Goal: Task Accomplishment & Management: Complete application form

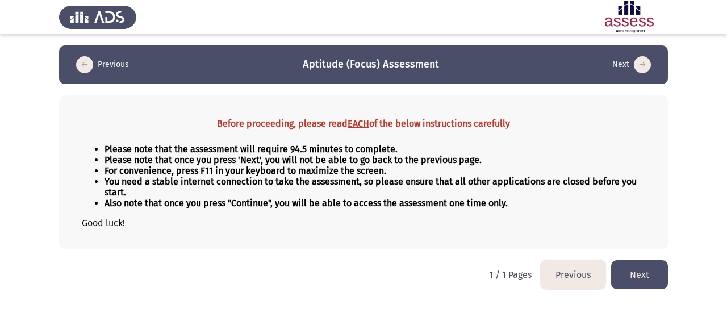
click at [642, 282] on button "Next" at bounding box center [639, 274] width 57 height 29
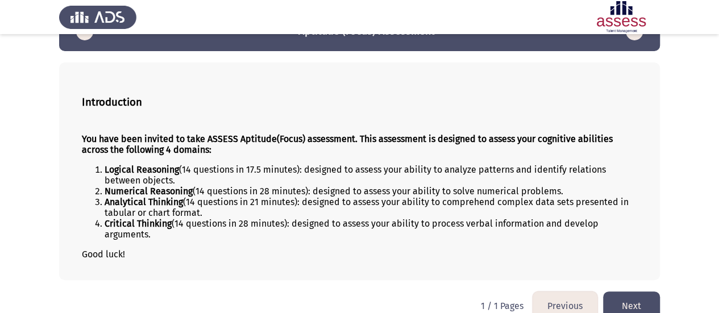
scroll to position [50, 0]
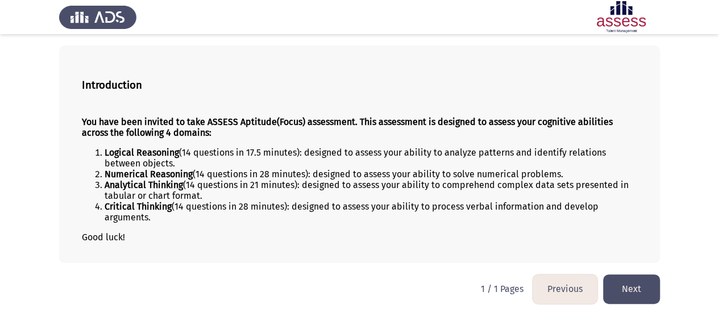
click at [647, 281] on button "Next" at bounding box center [631, 288] width 57 height 29
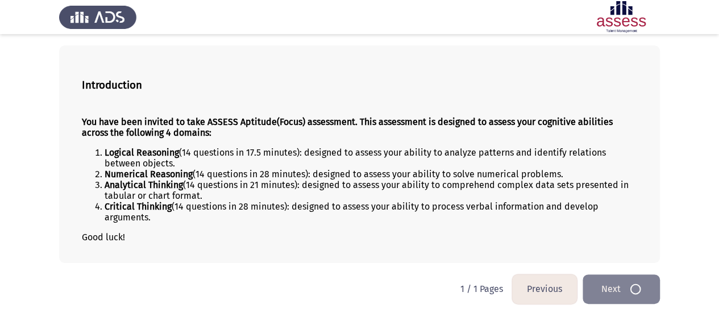
scroll to position [0, 0]
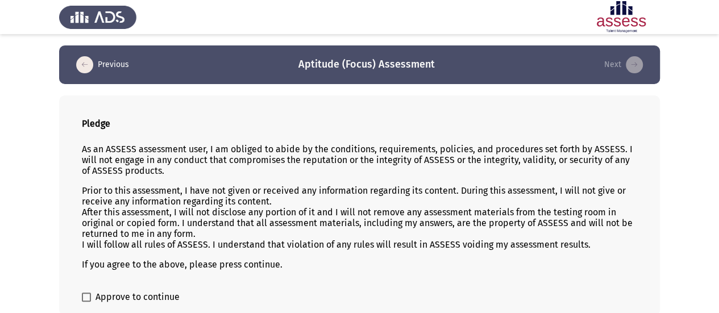
click at [420, 259] on p "If you agree to the above, please press continue." at bounding box center [359, 264] width 555 height 11
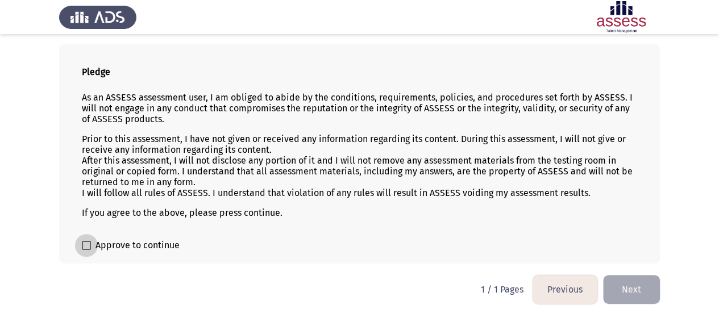
click at [86, 243] on span at bounding box center [86, 245] width 9 height 9
click at [86, 250] on input "Approve to continue" at bounding box center [86, 250] width 1 height 1
checkbox input "true"
click at [644, 285] on button "Next" at bounding box center [631, 289] width 57 height 29
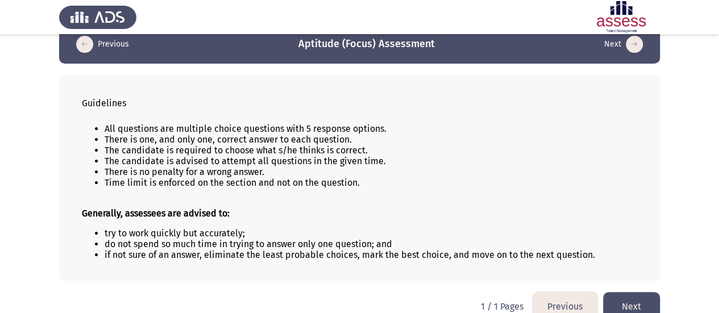
scroll to position [38, 0]
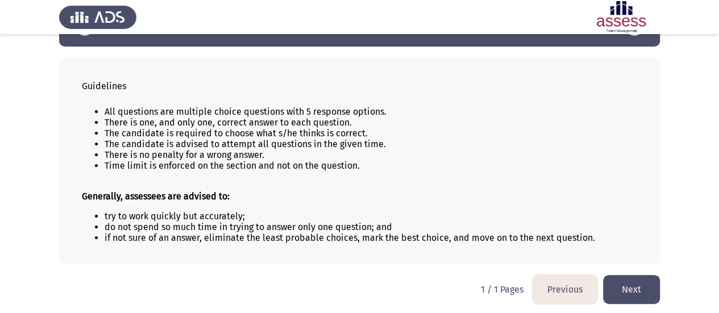
click at [632, 288] on button "Next" at bounding box center [631, 289] width 57 height 29
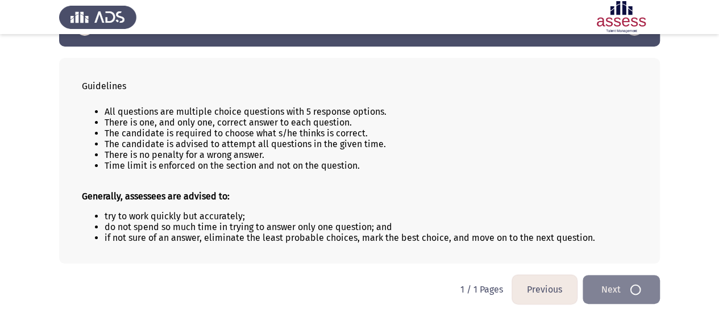
scroll to position [0, 0]
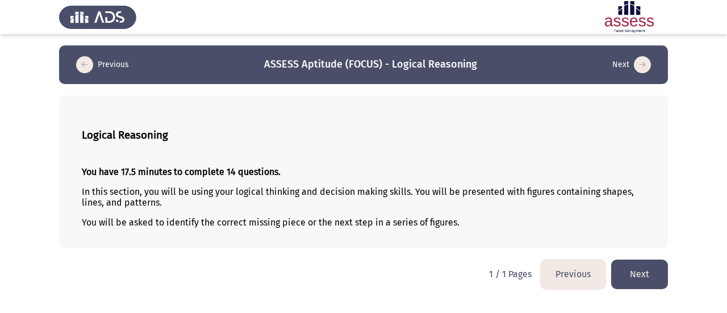
click at [647, 272] on button "Next" at bounding box center [639, 274] width 57 height 29
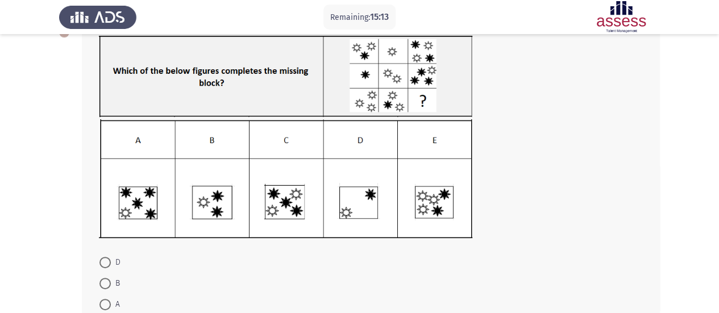
scroll to position [57, 0]
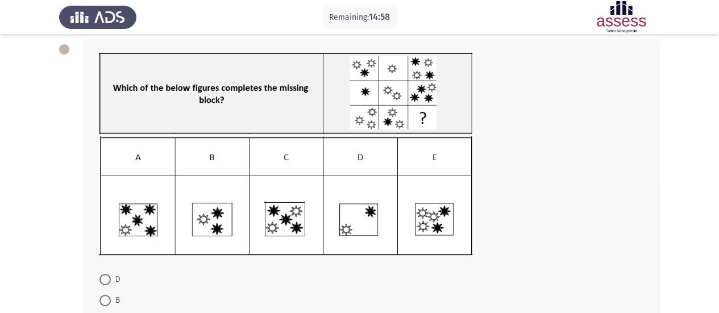
click at [215, 232] on img at bounding box center [285, 195] width 373 height 119
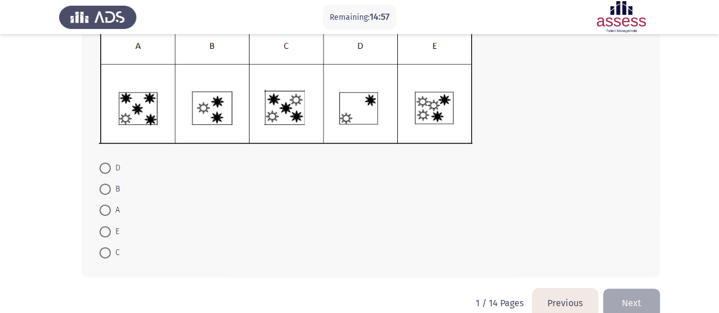
scroll to position [170, 0]
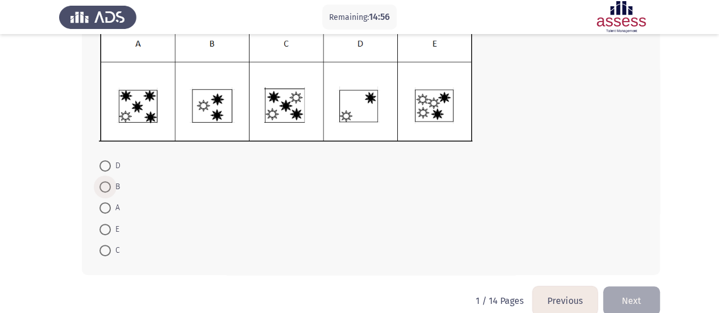
click at [105, 187] on span at bounding box center [105, 187] width 0 height 0
click at [105, 186] on input "B" at bounding box center [104, 186] width 11 height 11
radio input "true"
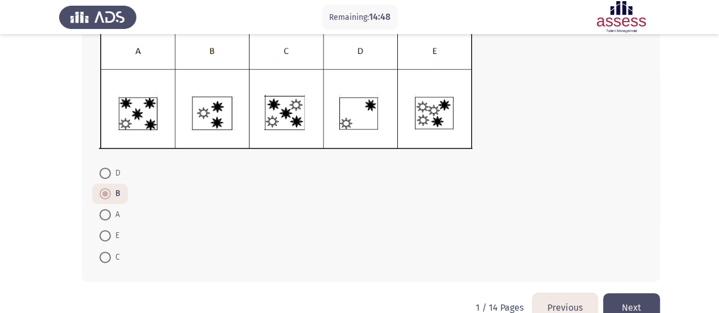
scroll to position [188, 0]
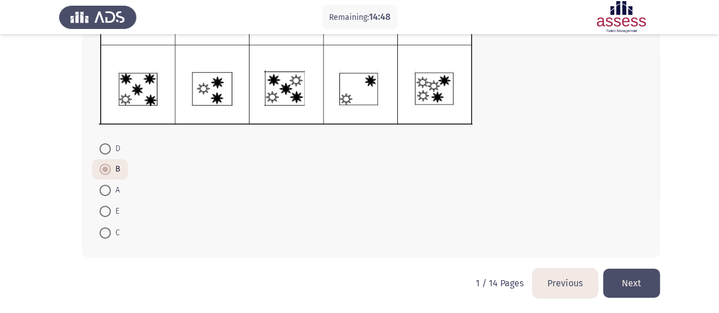
click at [636, 282] on button "Next" at bounding box center [631, 283] width 57 height 29
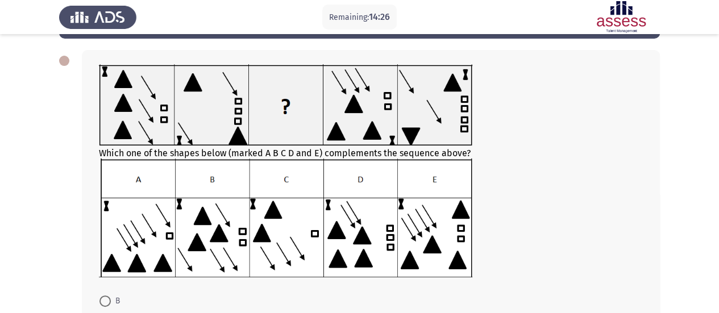
scroll to position [28, 0]
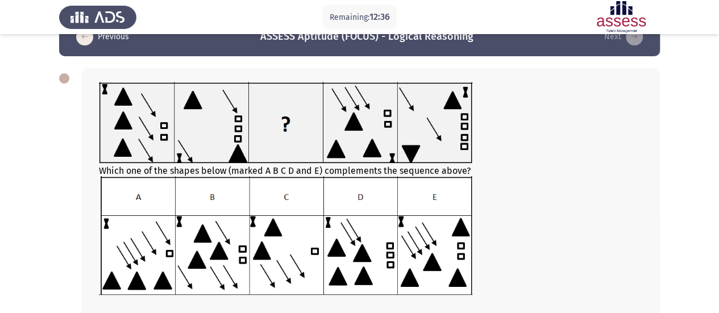
click at [139, 260] on img at bounding box center [285, 235] width 373 height 118
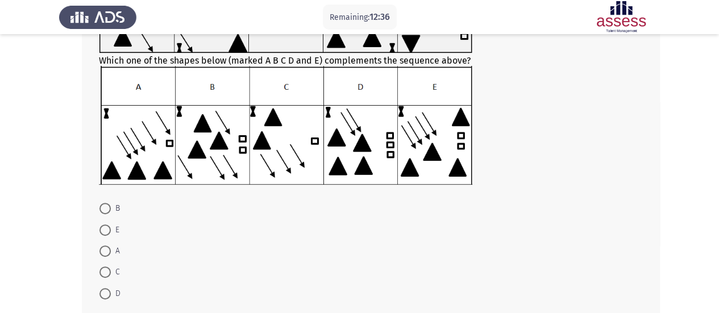
scroll to position [141, 0]
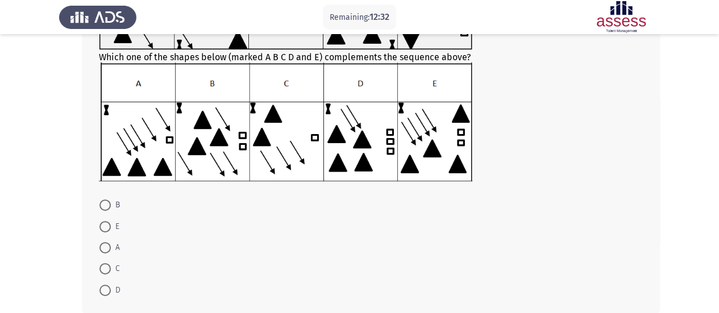
click at [109, 248] on span at bounding box center [104, 247] width 11 height 11
click at [109, 248] on input "A" at bounding box center [104, 247] width 11 height 11
radio input "true"
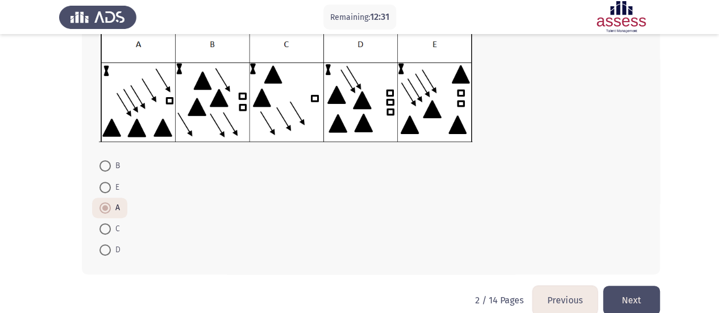
scroll to position [198, 0]
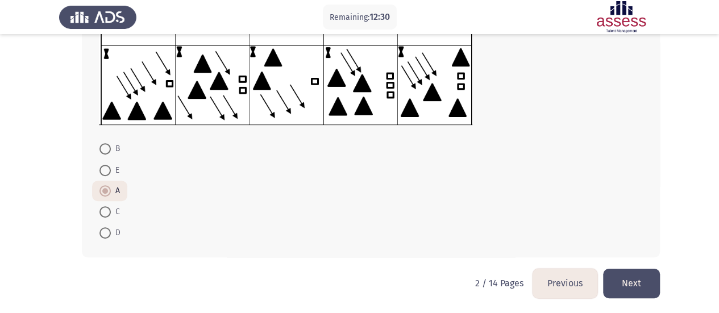
click at [619, 288] on button "Next" at bounding box center [631, 283] width 57 height 29
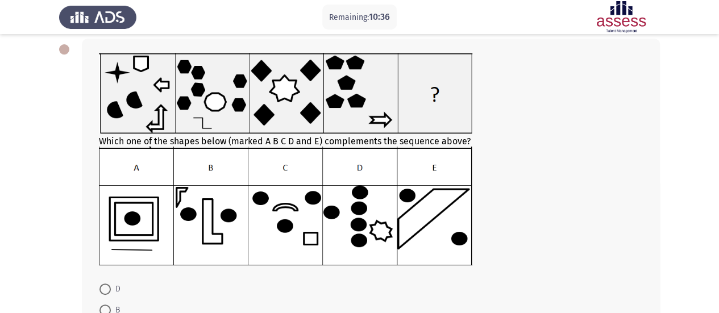
scroll to position [114, 0]
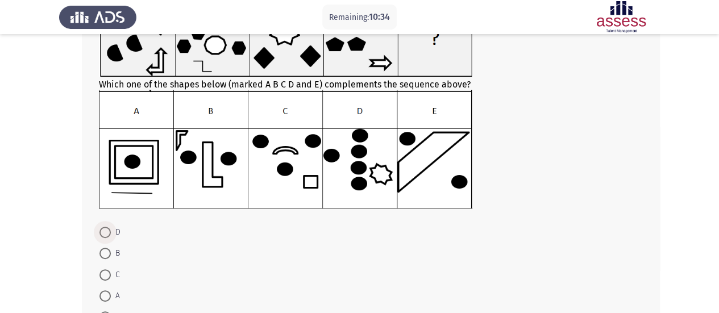
click at [106, 232] on span at bounding box center [104, 232] width 11 height 11
click at [106, 232] on input "D" at bounding box center [104, 232] width 11 height 11
radio input "true"
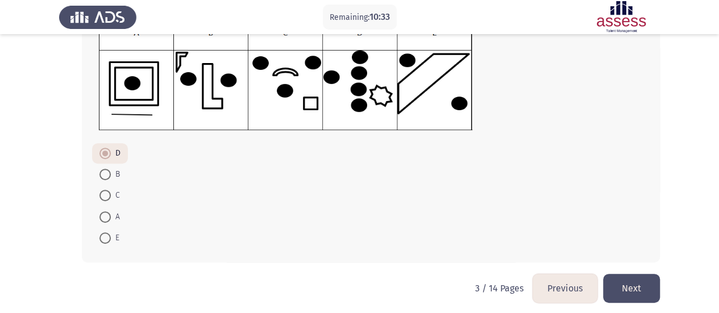
scroll to position [197, 0]
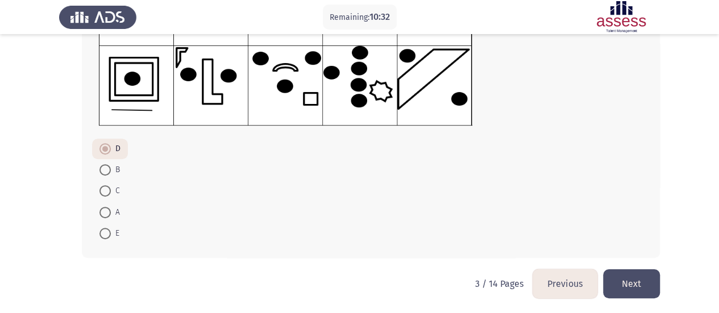
click at [641, 281] on button "Next" at bounding box center [631, 283] width 57 height 29
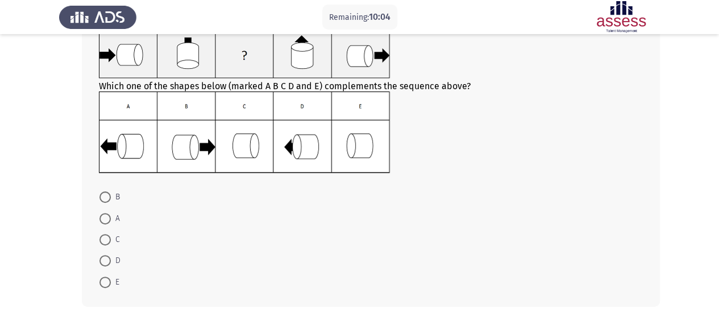
scroll to position [114, 0]
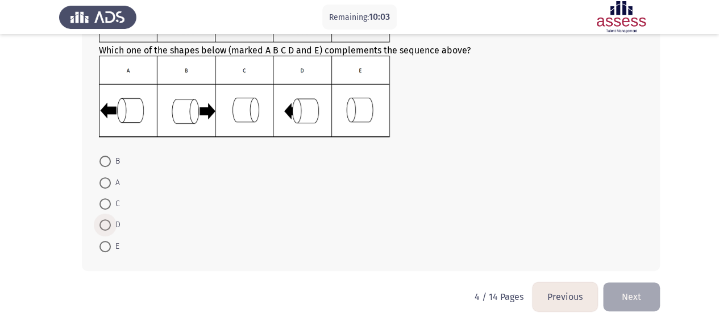
click at [105, 228] on span at bounding box center [104, 224] width 11 height 11
click at [105, 228] on input "D" at bounding box center [104, 224] width 11 height 11
radio input "true"
click at [628, 299] on button "Next" at bounding box center [631, 295] width 57 height 29
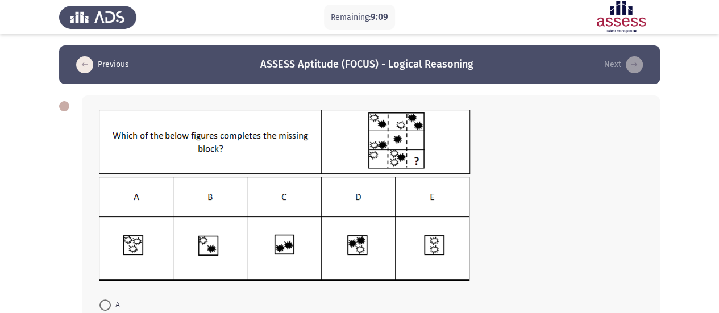
click at [210, 239] on img at bounding box center [284, 229] width 371 height 105
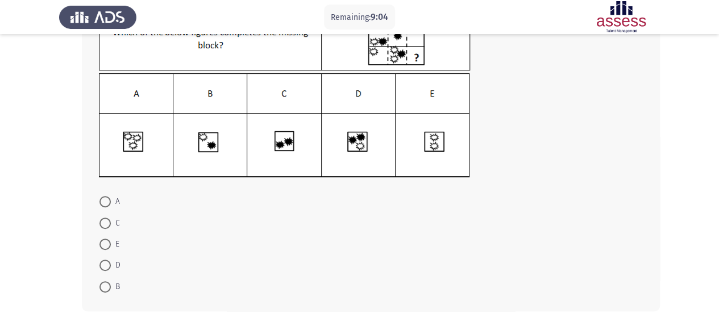
scroll to position [114, 0]
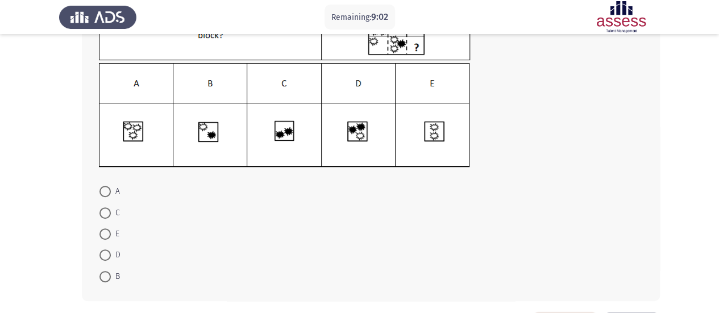
click at [107, 275] on span at bounding box center [104, 276] width 11 height 11
click at [107, 275] on input "B" at bounding box center [104, 276] width 11 height 11
radio input "true"
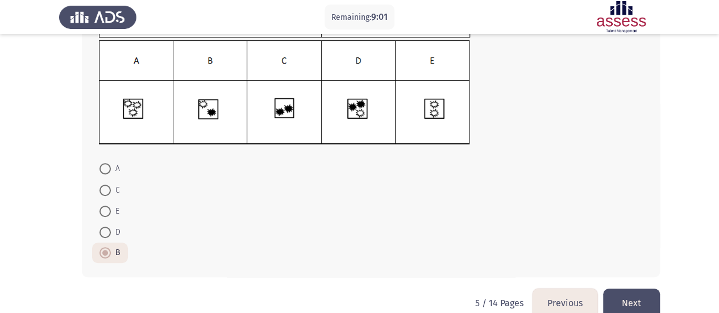
scroll to position [156, 0]
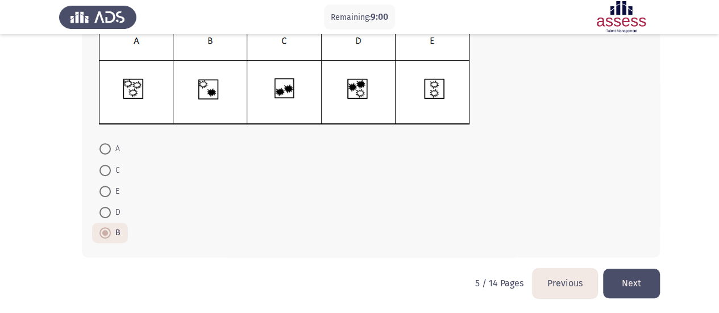
click at [626, 280] on button "Next" at bounding box center [631, 283] width 57 height 29
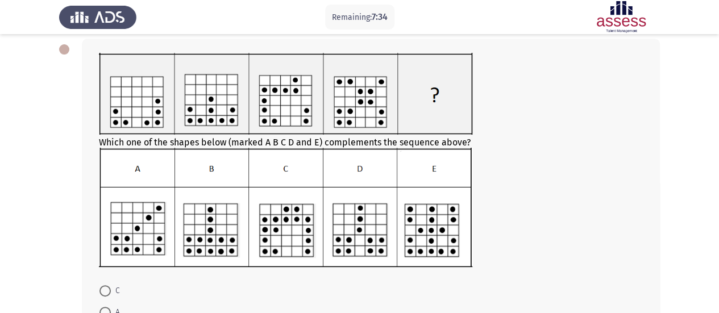
scroll to position [114, 0]
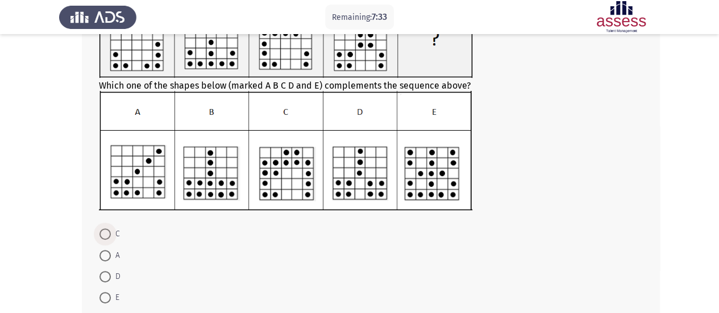
click at [109, 232] on span at bounding box center [104, 233] width 11 height 11
click at [109, 232] on input "C" at bounding box center [104, 233] width 11 height 11
radio input "true"
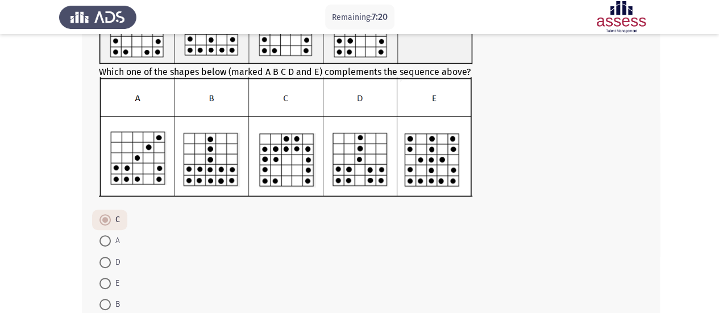
scroll to position [199, 0]
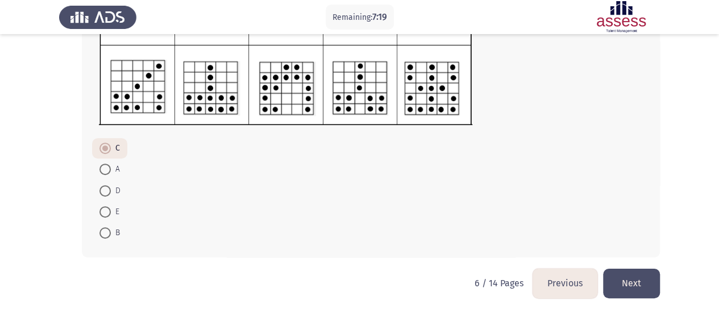
click at [630, 284] on button "Next" at bounding box center [631, 283] width 57 height 29
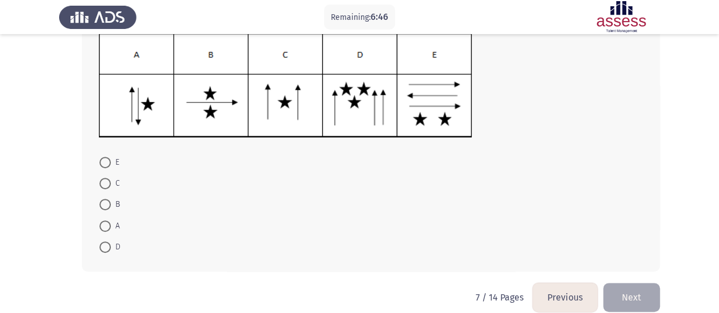
scroll to position [168, 0]
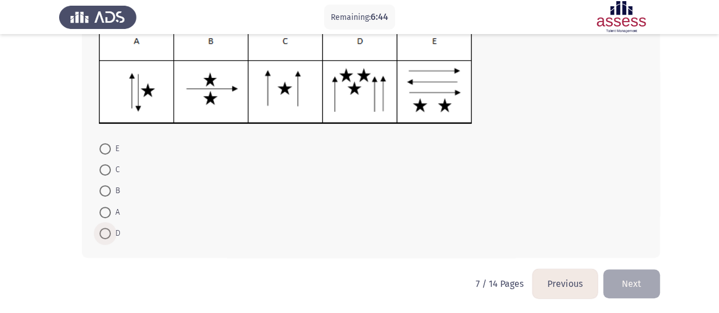
click at [105, 234] on span at bounding box center [104, 233] width 11 height 11
click at [105, 234] on input "D" at bounding box center [104, 233] width 11 height 11
radio input "true"
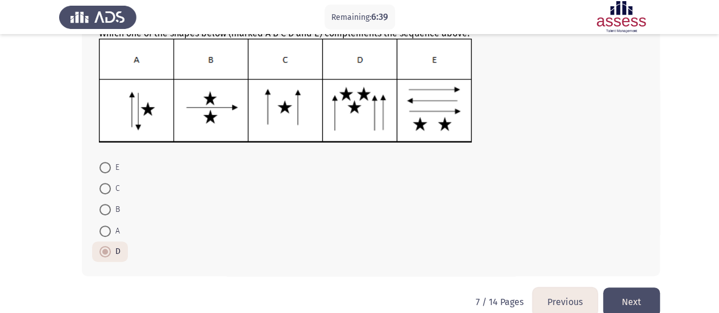
scroll to position [168, 0]
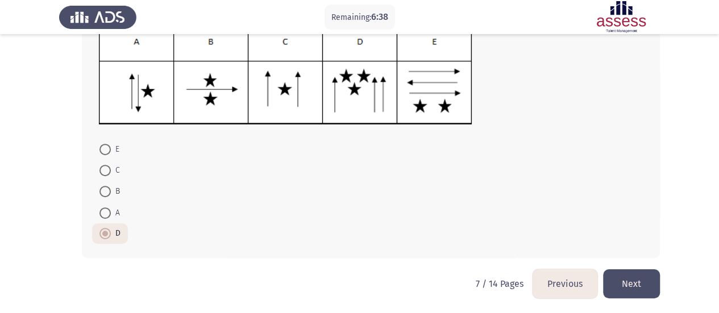
click at [638, 286] on button "Next" at bounding box center [631, 283] width 57 height 29
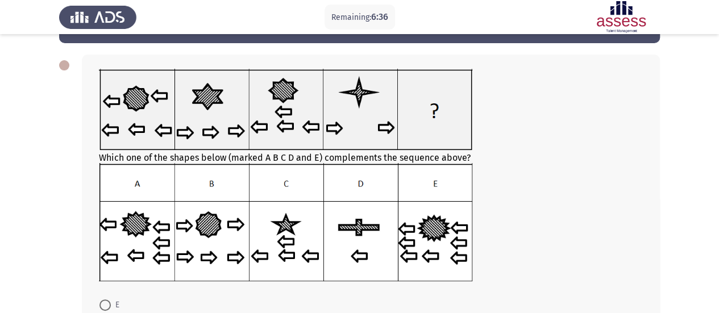
scroll to position [57, 0]
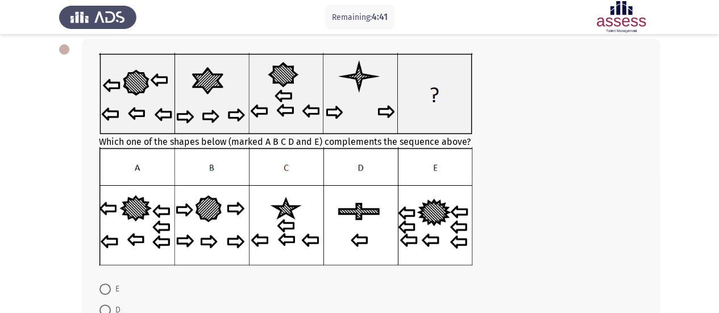
click at [439, 239] on img at bounding box center [285, 206] width 373 height 118
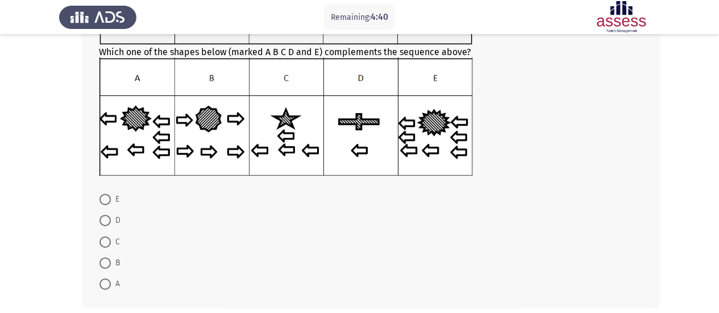
scroll to position [198, 0]
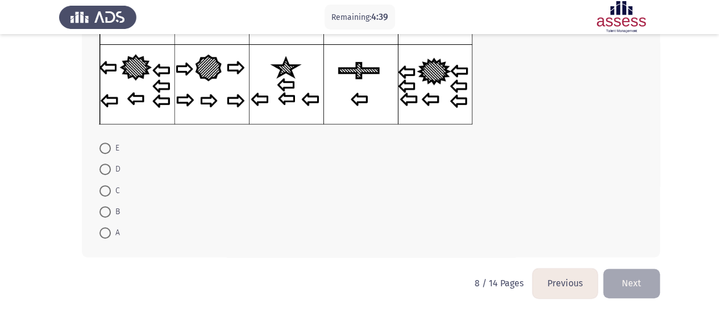
click at [108, 147] on span at bounding box center [104, 148] width 11 height 11
click at [108, 147] on input "E" at bounding box center [104, 148] width 11 height 11
radio input "true"
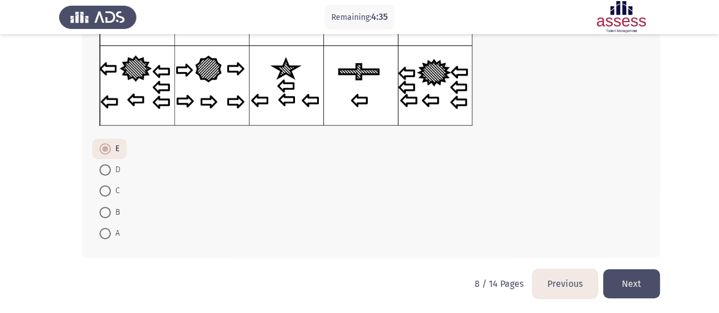
click at [639, 288] on button "Next" at bounding box center [631, 283] width 57 height 29
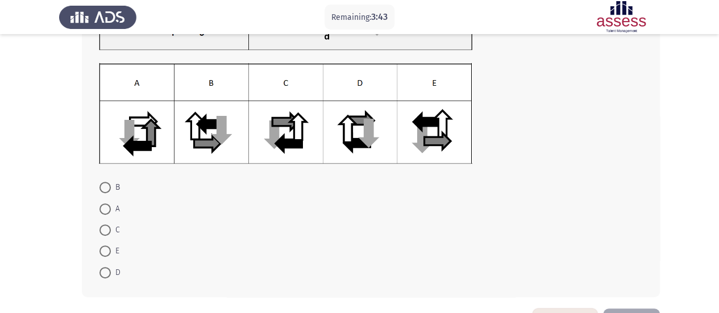
scroll to position [163, 0]
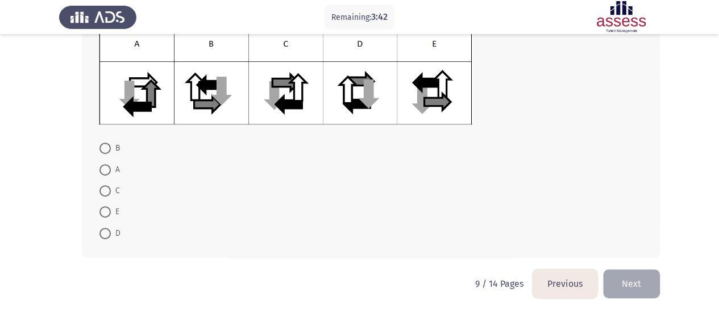
click at [105, 210] on span at bounding box center [104, 211] width 11 height 11
click at [105, 210] on input "E" at bounding box center [104, 211] width 11 height 11
radio input "true"
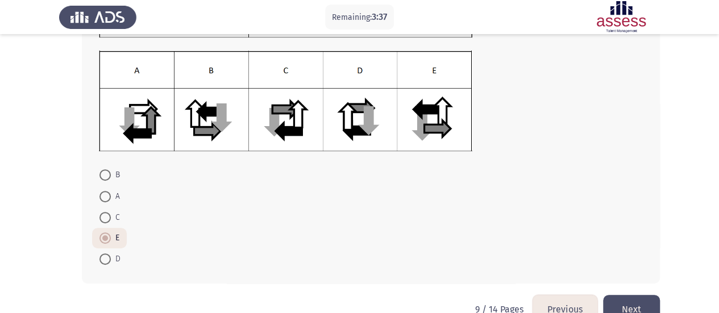
scroll to position [163, 0]
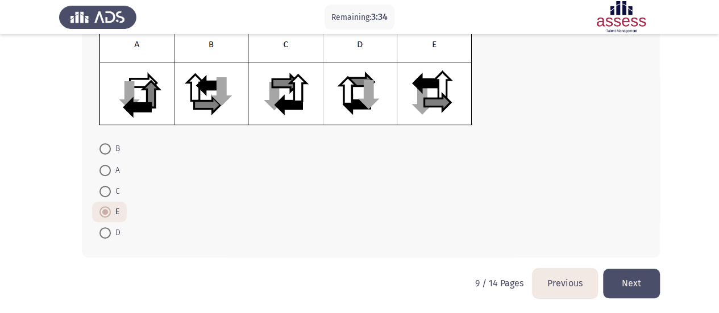
click at [632, 285] on button "Next" at bounding box center [631, 283] width 57 height 29
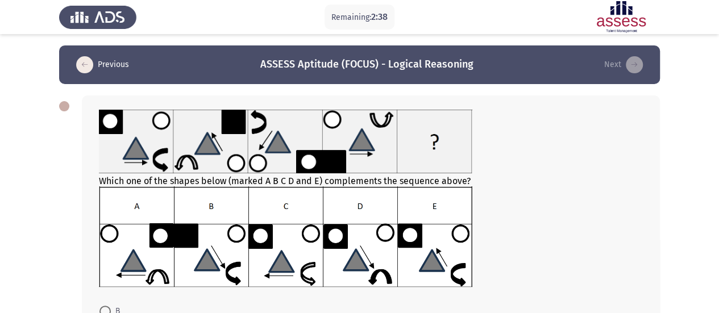
scroll to position [114, 0]
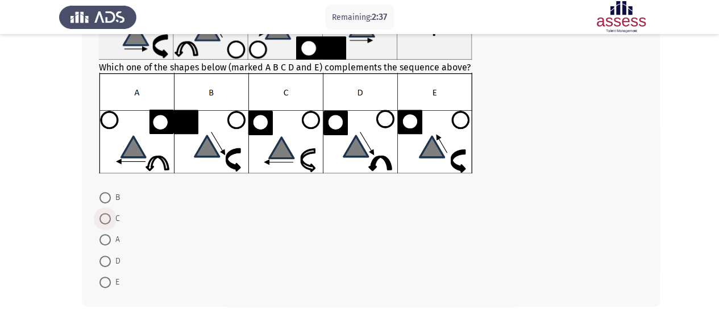
click at [109, 219] on span at bounding box center [104, 218] width 11 height 11
click at [109, 219] on input "C" at bounding box center [104, 218] width 11 height 11
radio input "true"
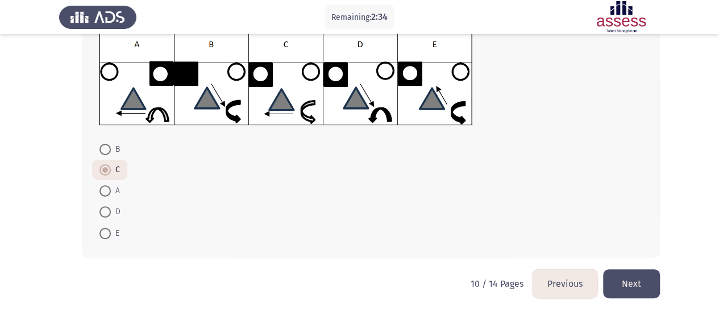
click at [630, 284] on button "Next" at bounding box center [631, 283] width 57 height 29
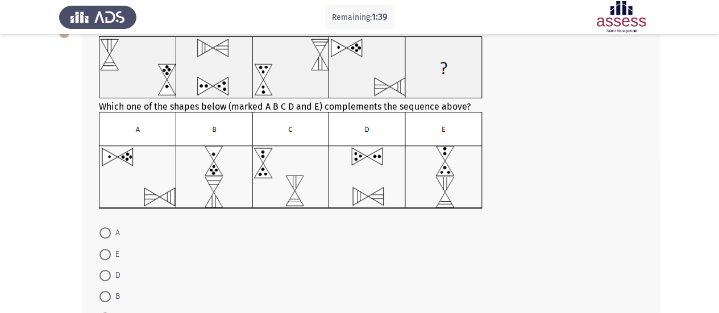
scroll to position [114, 0]
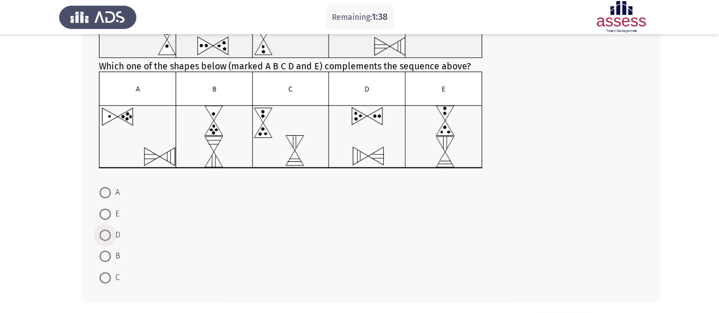
click at [105, 236] on span at bounding box center [104, 235] width 11 height 11
click at [105, 236] on input "D" at bounding box center [104, 235] width 11 height 11
radio input "true"
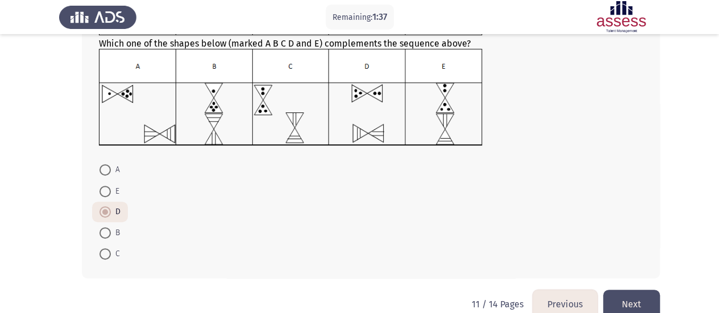
scroll to position [157, 0]
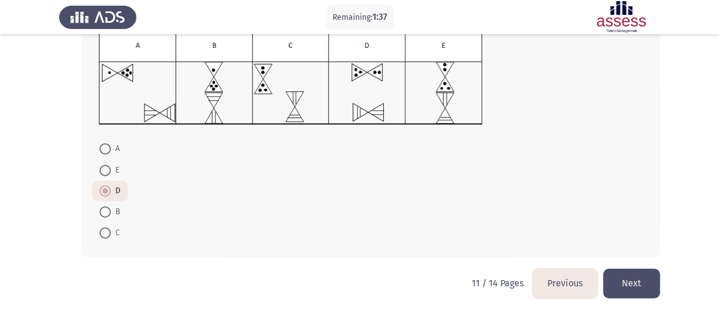
click at [620, 281] on button "Next" at bounding box center [631, 283] width 57 height 29
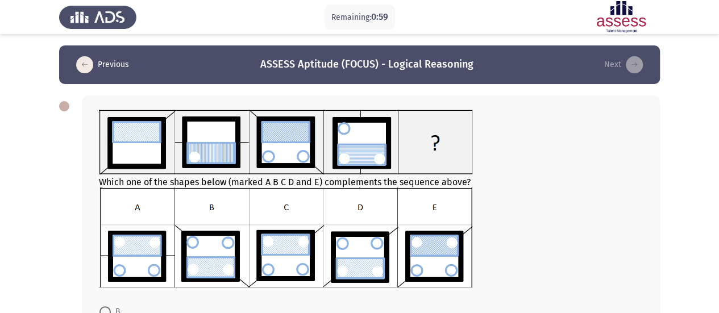
click at [365, 266] on img at bounding box center [285, 238] width 373 height 101
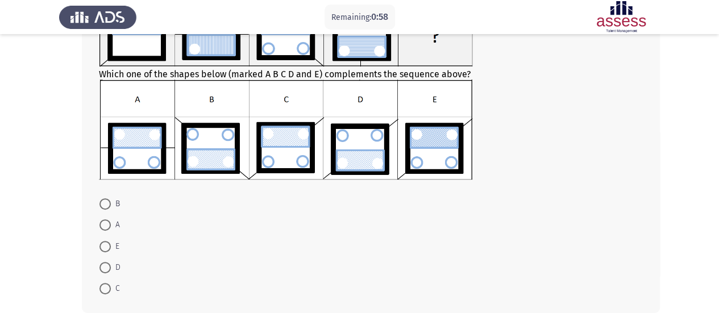
scroll to position [114, 0]
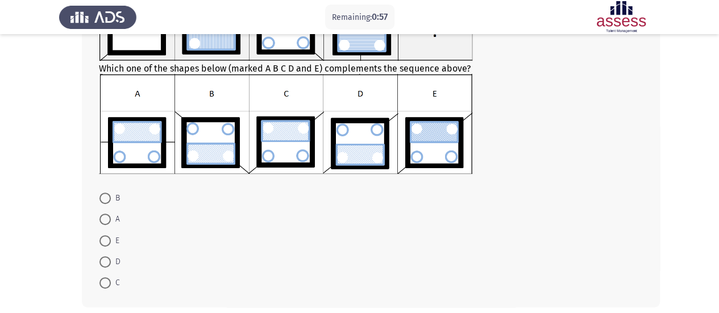
click at [106, 263] on span at bounding box center [104, 261] width 11 height 11
click at [106, 263] on input "D" at bounding box center [104, 261] width 11 height 11
radio input "true"
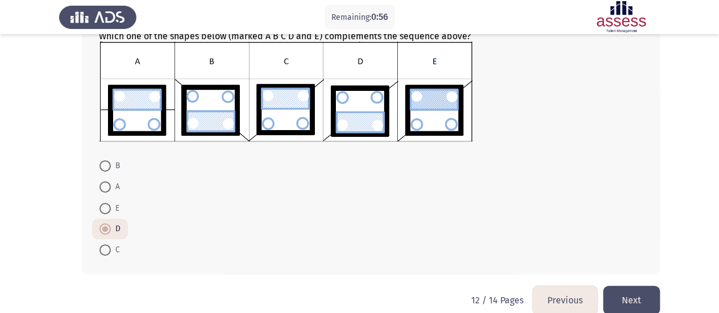
scroll to position [163, 0]
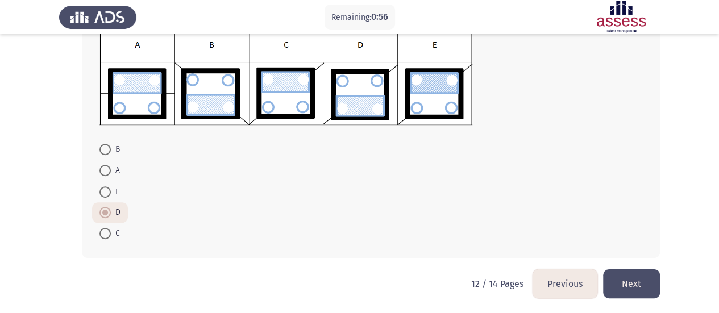
click at [627, 287] on button "Next" at bounding box center [631, 283] width 57 height 29
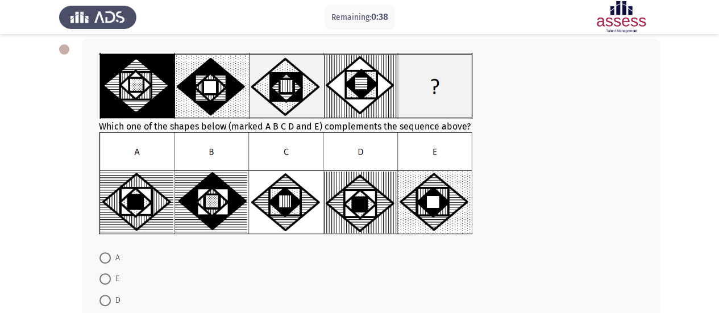
scroll to position [114, 0]
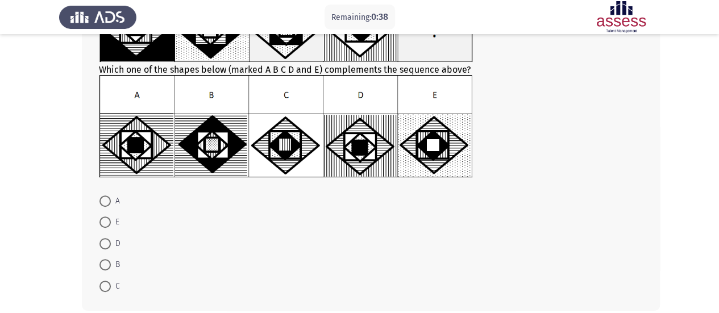
click at [105, 242] on span at bounding box center [104, 243] width 11 height 11
click at [105, 242] on input "D" at bounding box center [104, 243] width 11 height 11
radio input "true"
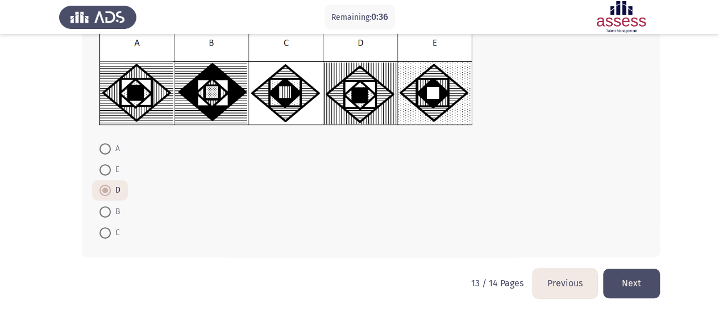
click at [622, 280] on button "Next" at bounding box center [631, 283] width 57 height 29
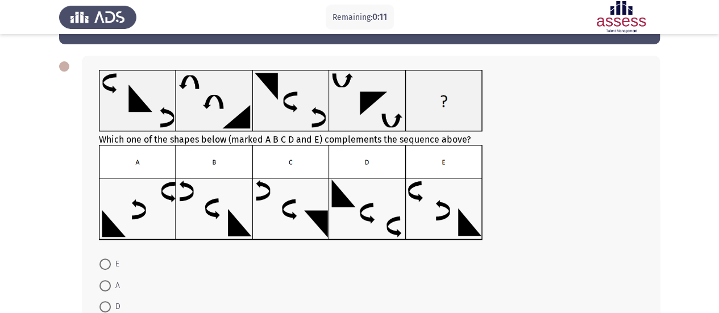
scroll to position [57, 0]
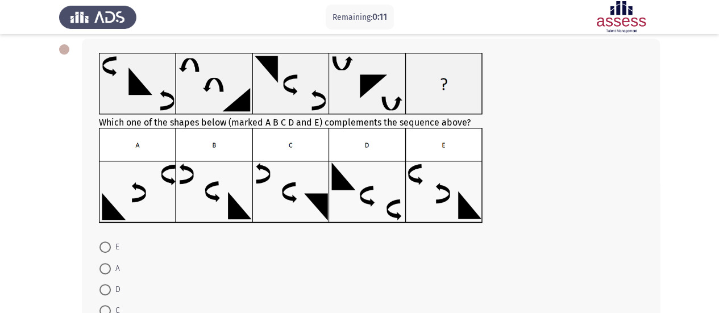
click at [106, 271] on span at bounding box center [104, 268] width 11 height 11
click at [106, 271] on input "A" at bounding box center [104, 268] width 11 height 11
radio input "true"
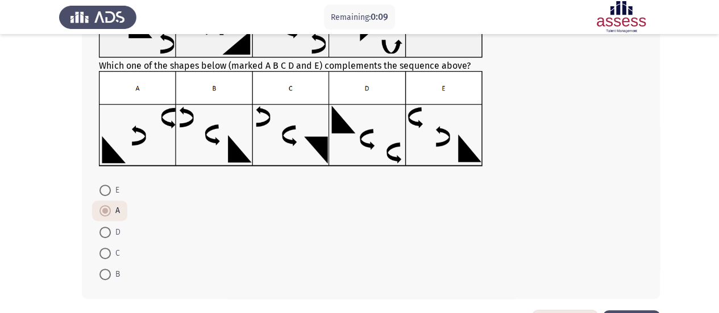
scroll to position [155, 0]
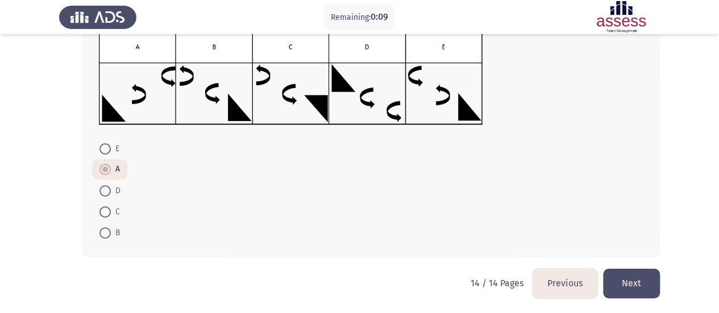
click at [626, 281] on button "Next" at bounding box center [631, 283] width 57 height 29
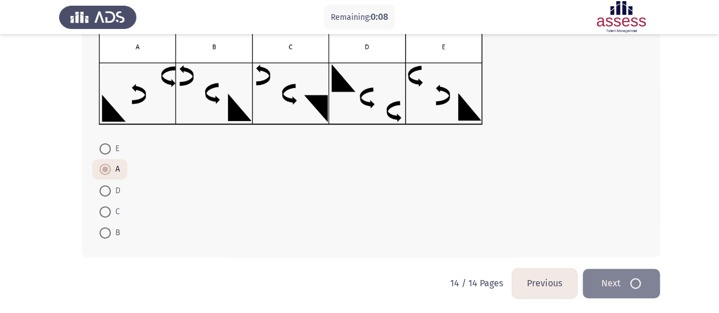
scroll to position [0, 0]
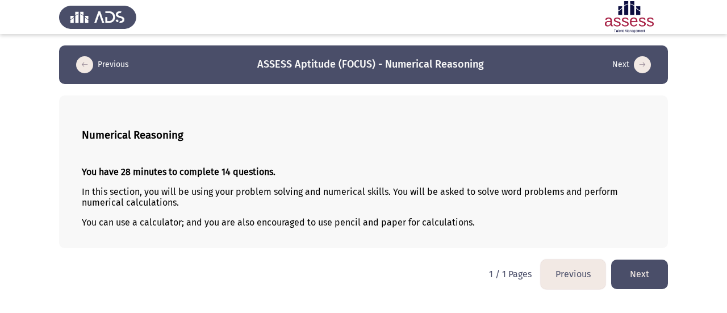
click at [524, 132] on h3 "Numerical Reasoning" at bounding box center [364, 135] width 564 height 13
click at [646, 263] on button "Next" at bounding box center [639, 274] width 57 height 29
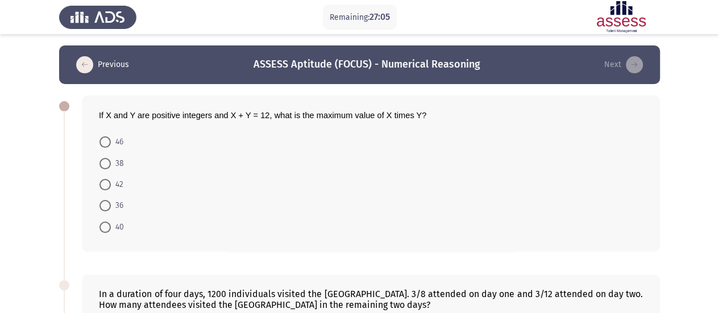
click at [106, 205] on span at bounding box center [104, 205] width 11 height 11
click at [106, 205] on input "36" at bounding box center [104, 205] width 11 height 11
radio input "true"
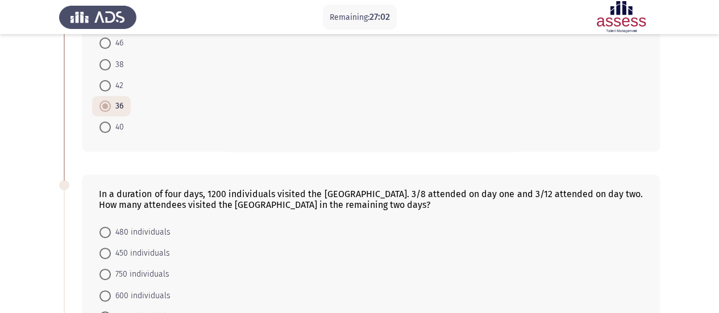
scroll to position [170, 0]
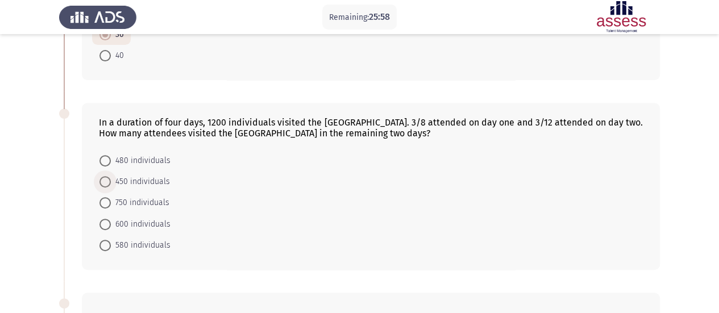
click at [106, 184] on span at bounding box center [104, 181] width 11 height 11
click at [106, 184] on input "450 individuals" at bounding box center [104, 181] width 11 height 11
radio input "true"
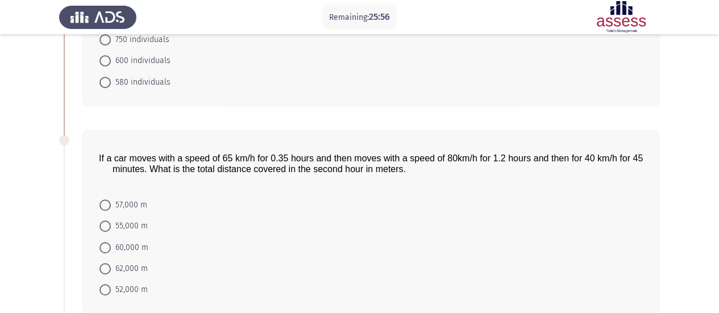
scroll to position [398, 0]
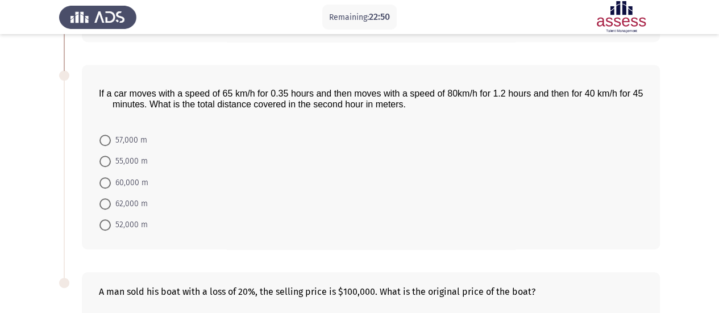
click at [105, 136] on span at bounding box center [104, 140] width 11 height 11
click at [105, 136] on input "57,000 m" at bounding box center [104, 140] width 11 height 11
radio input "true"
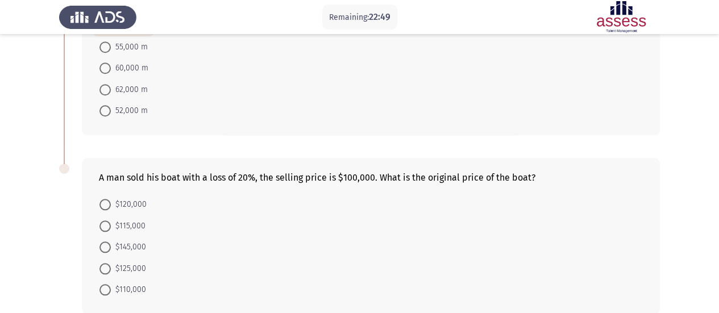
scroll to position [564, 0]
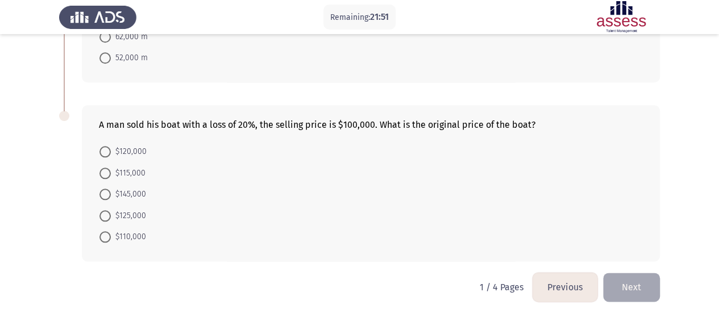
click at [106, 212] on span at bounding box center [104, 215] width 11 height 11
click at [106, 212] on input "$125,000" at bounding box center [104, 215] width 11 height 11
radio input "true"
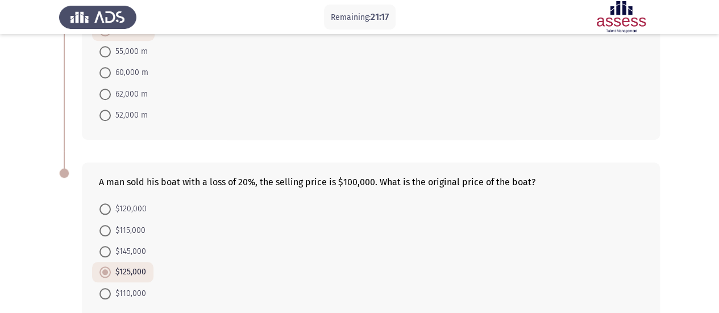
scroll to position [564, 0]
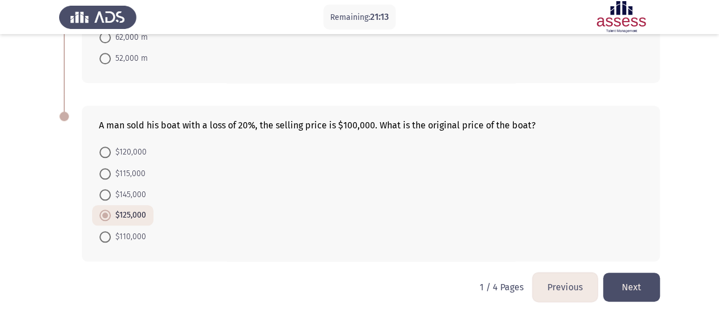
click at [631, 292] on button "Next" at bounding box center [631, 287] width 57 height 29
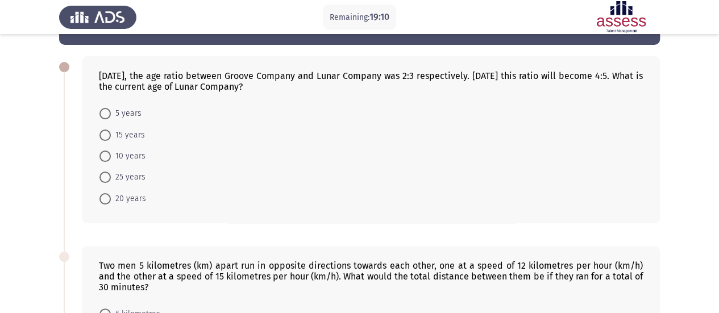
scroll to position [57, 0]
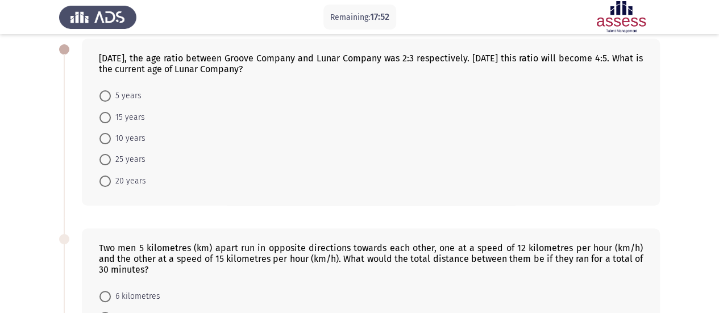
click at [105, 139] on span at bounding box center [104, 138] width 11 height 11
click at [105, 139] on input "10 years" at bounding box center [104, 138] width 11 height 11
radio input "true"
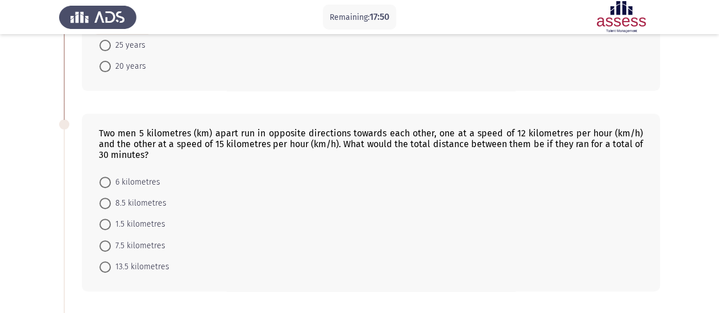
scroll to position [227, 0]
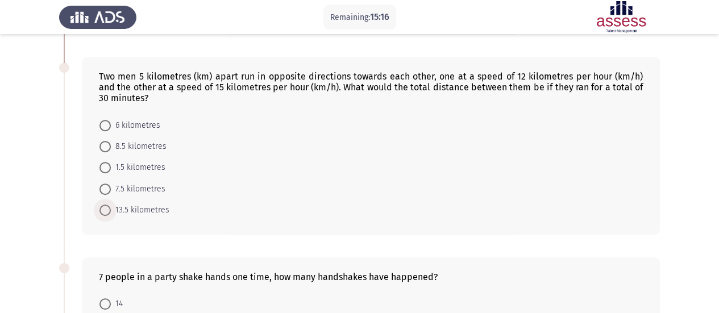
click at [107, 207] on span at bounding box center [104, 210] width 11 height 11
click at [107, 207] on input "13.5 kilometres" at bounding box center [104, 210] width 11 height 11
radio input "true"
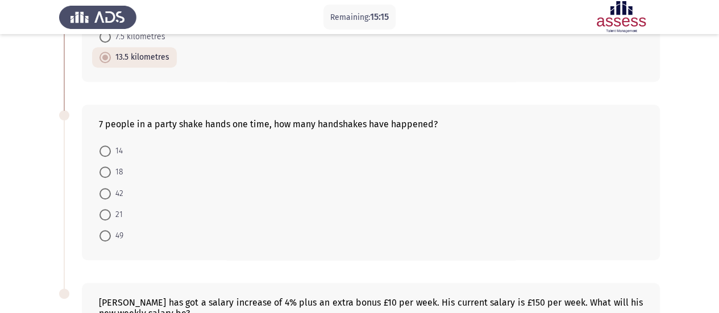
scroll to position [398, 0]
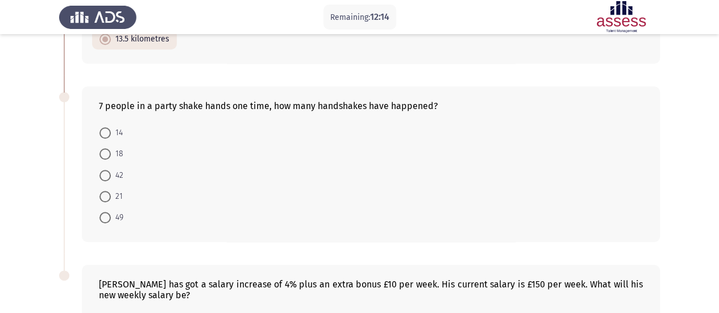
click at [105, 192] on span at bounding box center [104, 196] width 11 height 11
click at [105, 192] on input "21" at bounding box center [104, 196] width 11 height 11
radio input "true"
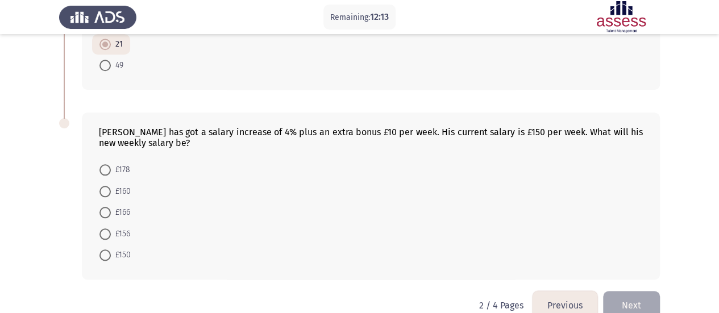
scroll to position [567, 0]
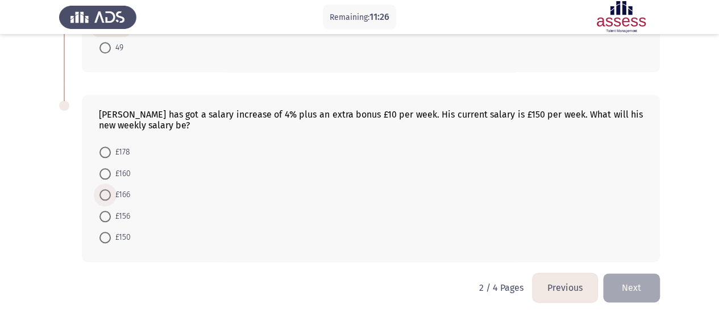
click at [107, 194] on span at bounding box center [104, 194] width 11 height 11
click at [107, 194] on input "£166" at bounding box center [104, 194] width 11 height 11
radio input "true"
click at [636, 283] on button "Next" at bounding box center [631, 287] width 57 height 29
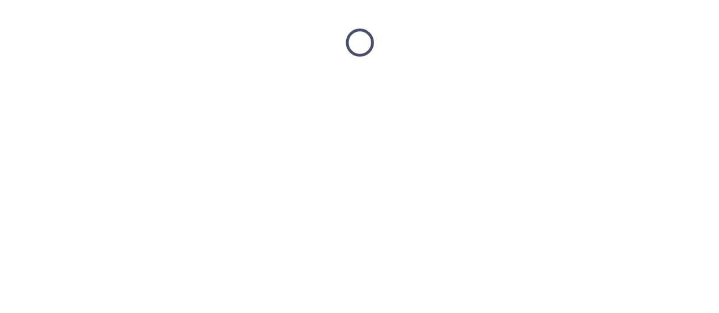
scroll to position [0, 0]
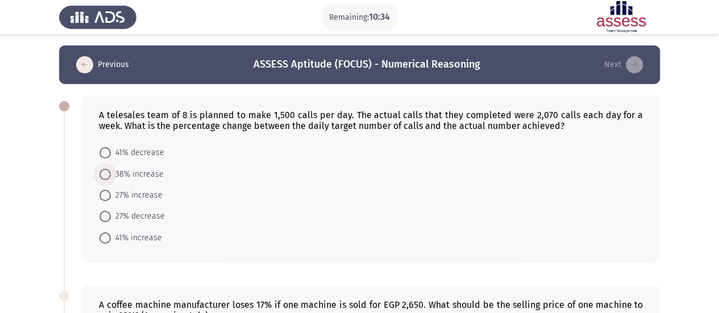
click at [106, 176] on span at bounding box center [104, 174] width 11 height 11
click at [106, 176] on input "38% increase" at bounding box center [104, 174] width 11 height 11
radio input "true"
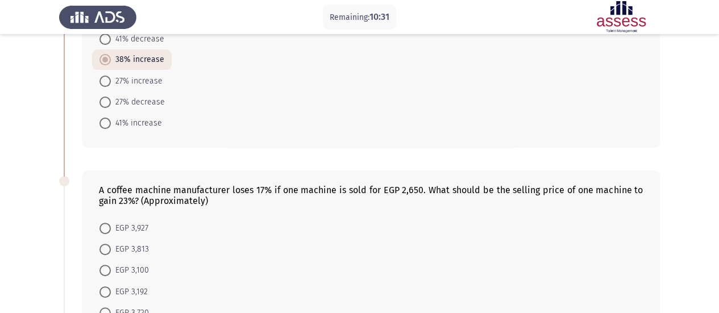
scroll to position [227, 0]
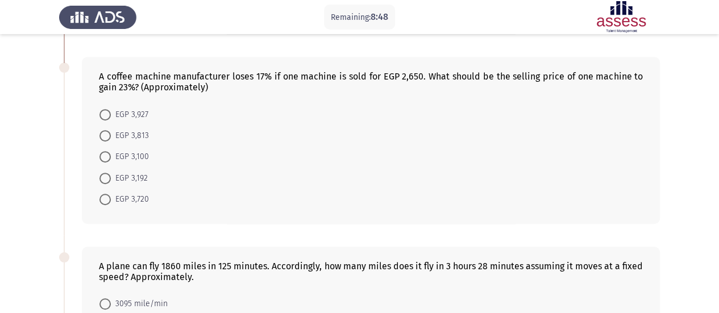
click at [106, 135] on span at bounding box center [104, 135] width 11 height 11
click at [106, 135] on input "EGP 3,813" at bounding box center [104, 135] width 11 height 11
radio input "true"
click at [110, 114] on span at bounding box center [104, 114] width 11 height 11
click at [110, 114] on input "EGP 3,927" at bounding box center [104, 114] width 11 height 11
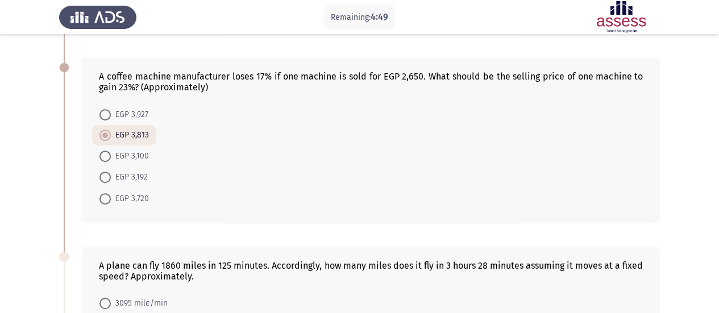
radio input "true"
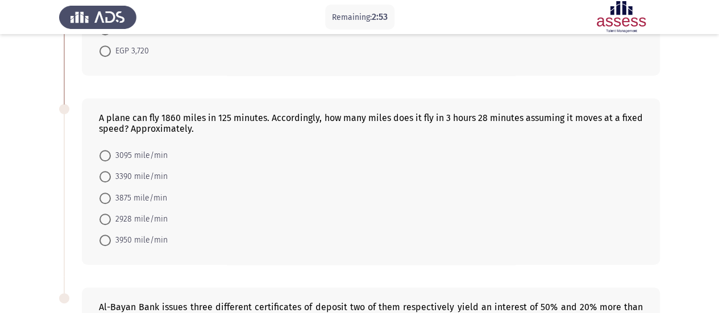
scroll to position [340, 0]
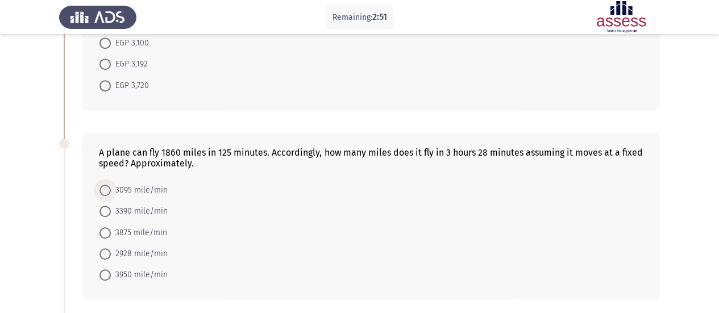
click at [107, 187] on span at bounding box center [104, 190] width 11 height 11
click at [107, 187] on input "3095 mile/min" at bounding box center [104, 190] width 11 height 11
radio input "true"
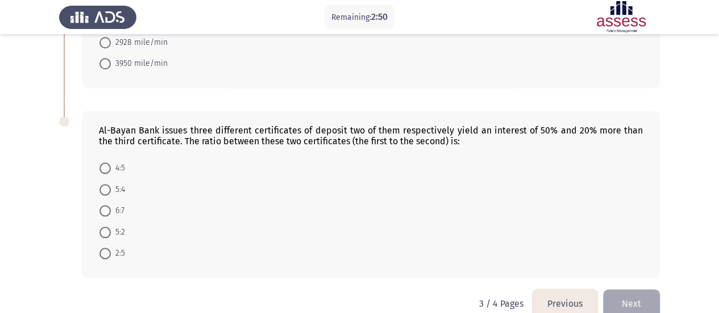
scroll to position [567, 0]
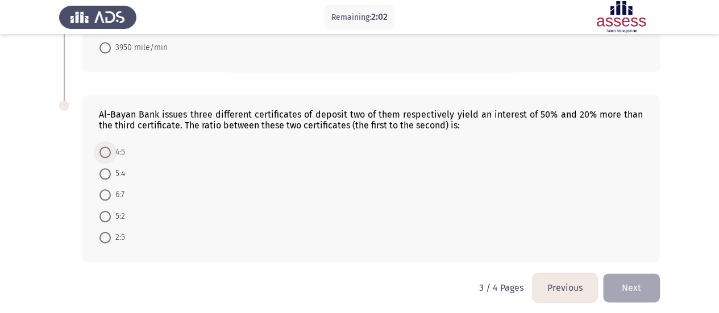
click at [109, 148] on span at bounding box center [104, 152] width 11 height 11
click at [109, 148] on input "4:5" at bounding box center [104, 152] width 11 height 11
radio input "true"
click at [107, 232] on span at bounding box center [104, 237] width 11 height 11
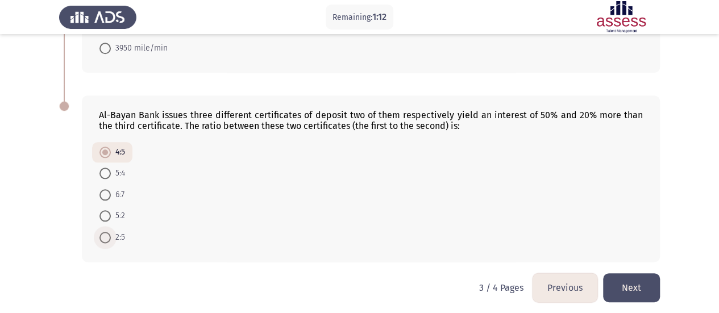
click at [107, 232] on input "2:5" at bounding box center [104, 237] width 11 height 11
radio input "true"
click at [635, 285] on button "Next" at bounding box center [631, 287] width 57 height 29
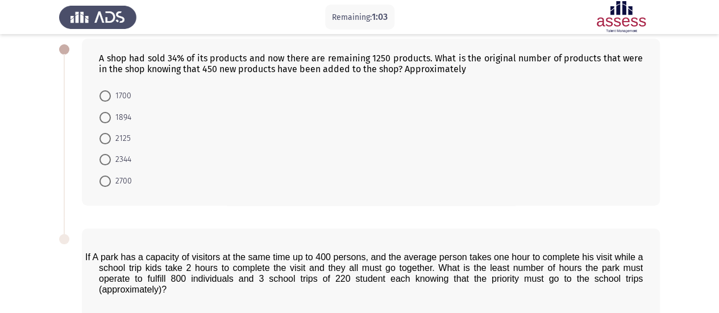
scroll to position [0, 0]
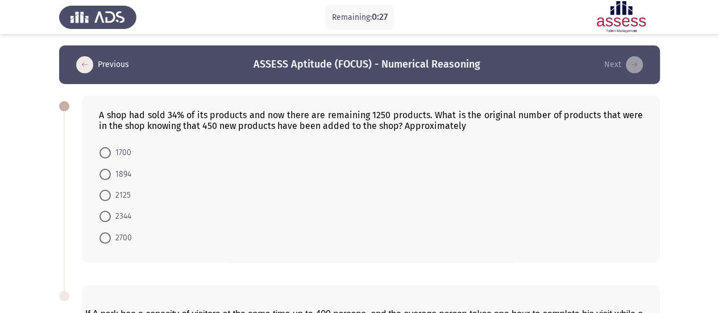
click at [103, 190] on span at bounding box center [104, 195] width 11 height 11
click at [103, 190] on input "2125" at bounding box center [104, 195] width 11 height 11
radio input "true"
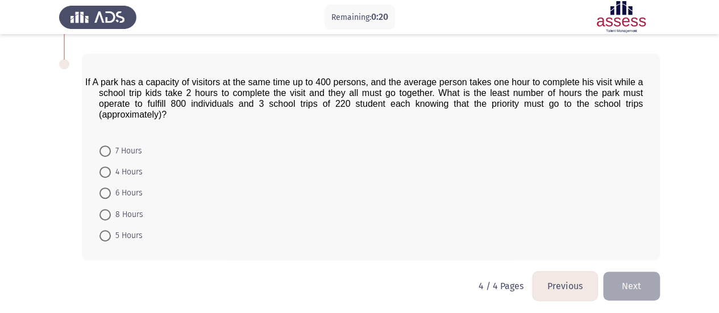
scroll to position [231, 0]
click at [107, 194] on span at bounding box center [104, 192] width 11 height 11
click at [107, 194] on input "6 Hours" at bounding box center [104, 192] width 11 height 11
radio input "true"
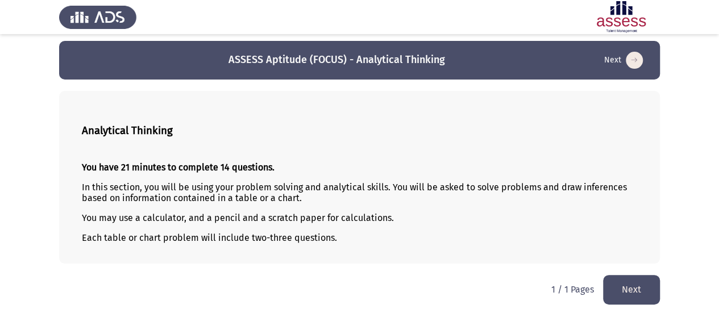
scroll to position [6, 0]
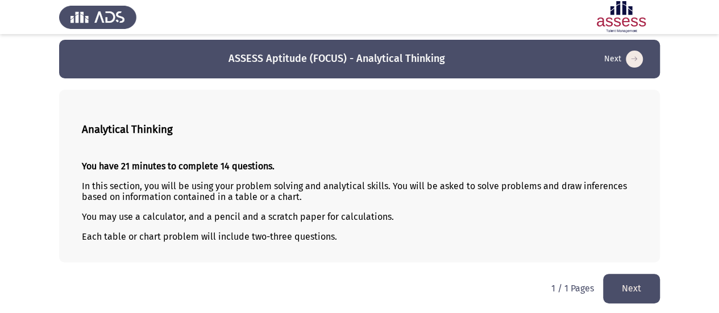
click at [560, 186] on p "In this section, you will be using your problem solving and analytical skills. …" at bounding box center [359, 192] width 555 height 22
click at [563, 186] on p "In this section, you will be using your problem solving and analytical skills. …" at bounding box center [359, 192] width 555 height 22
click at [642, 295] on button "Next" at bounding box center [631, 288] width 57 height 29
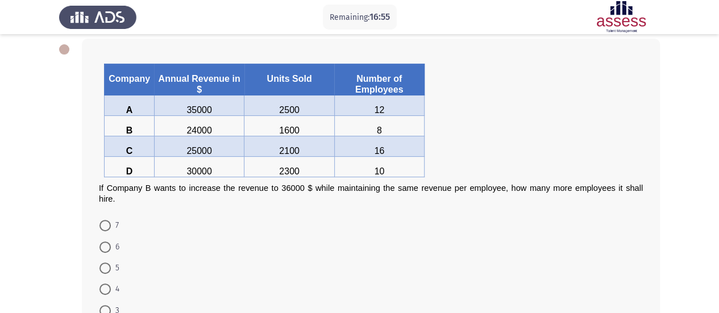
scroll to position [114, 0]
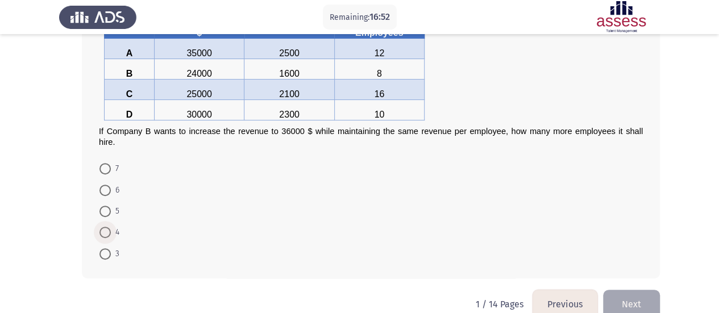
click at [105, 232] on span at bounding box center [104, 232] width 11 height 11
click at [105, 232] on input "4" at bounding box center [104, 232] width 11 height 11
radio input "true"
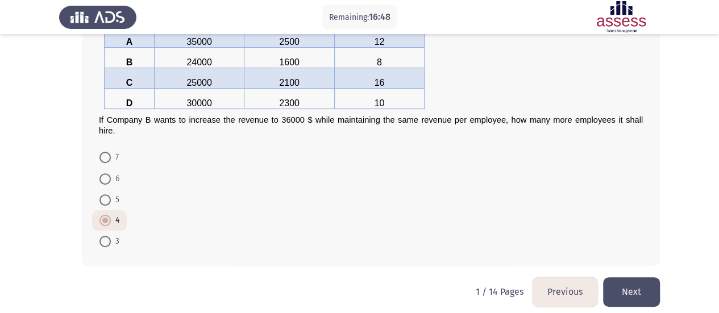
scroll to position [131, 0]
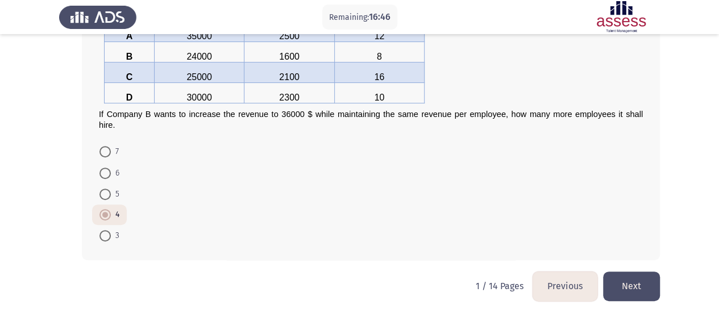
click at [634, 277] on button "Next" at bounding box center [631, 286] width 57 height 29
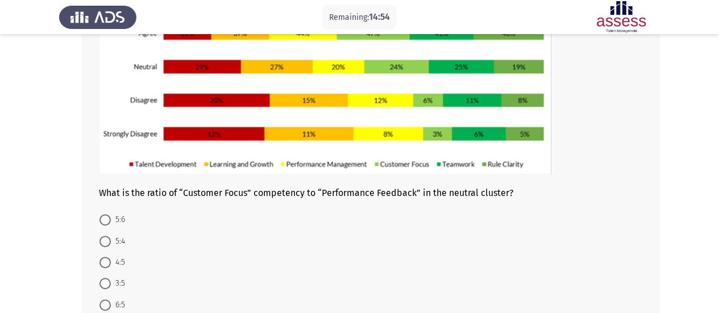
scroll to position [170, 0]
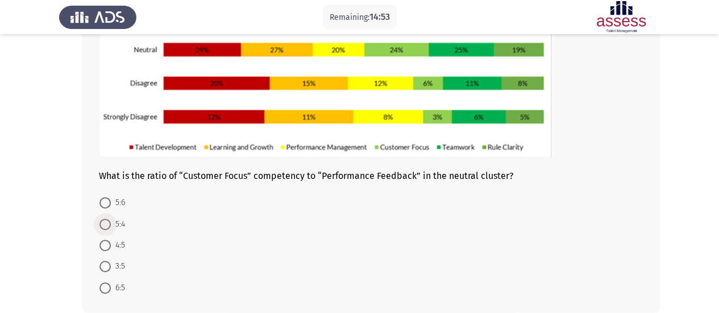
click at [102, 224] on span at bounding box center [104, 224] width 11 height 11
click at [102, 224] on input "5:4" at bounding box center [104, 224] width 11 height 11
radio input "true"
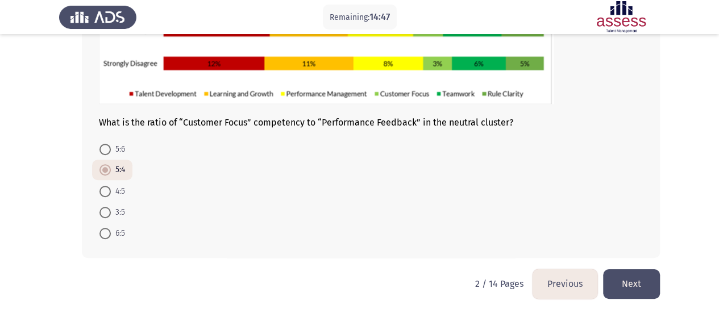
click at [640, 286] on button "Next" at bounding box center [631, 283] width 57 height 29
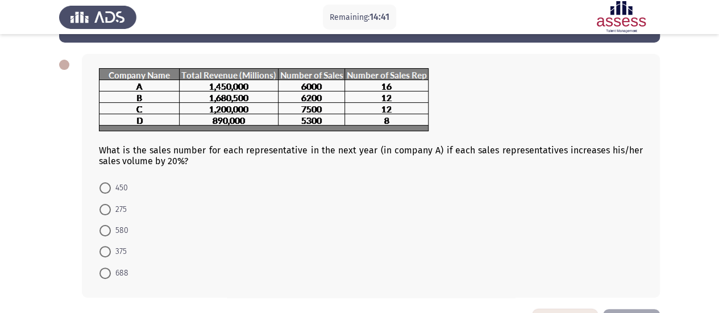
scroll to position [24, 0]
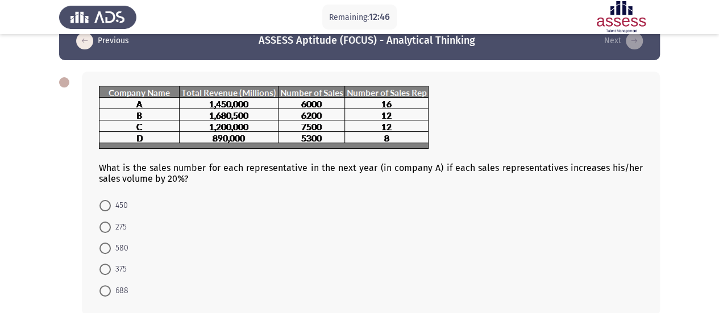
click at [108, 200] on span at bounding box center [104, 205] width 11 height 11
click at [108, 200] on input "450" at bounding box center [104, 205] width 11 height 11
radio input "true"
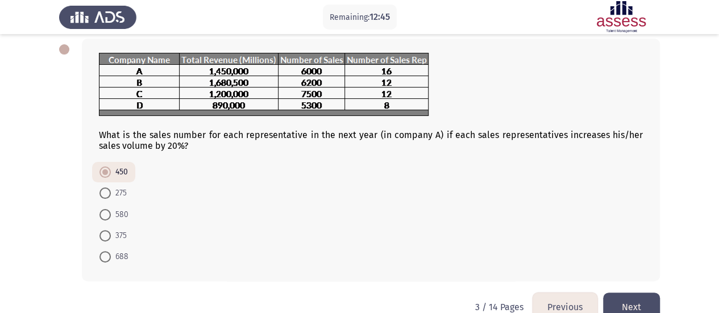
scroll to position [80, 0]
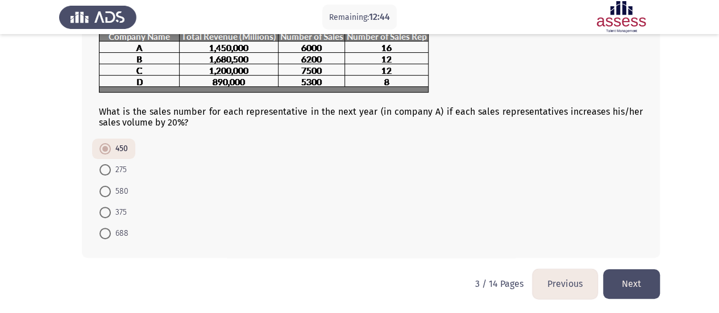
click at [640, 290] on button "Next" at bounding box center [631, 283] width 57 height 29
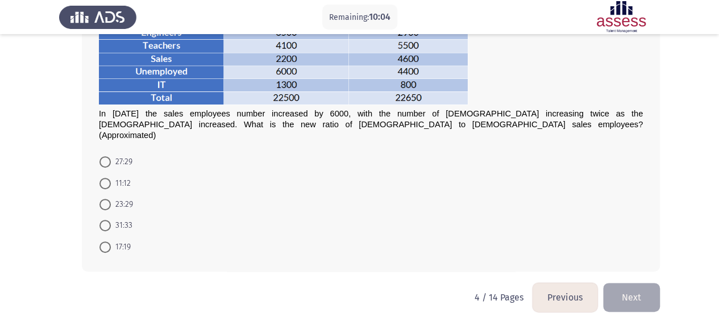
scroll to position [125, 0]
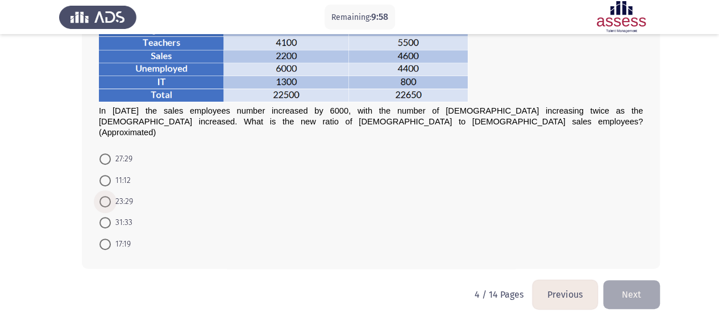
click at [109, 196] on span at bounding box center [104, 201] width 11 height 11
click at [109, 196] on input "23:29" at bounding box center [104, 201] width 11 height 11
radio input "true"
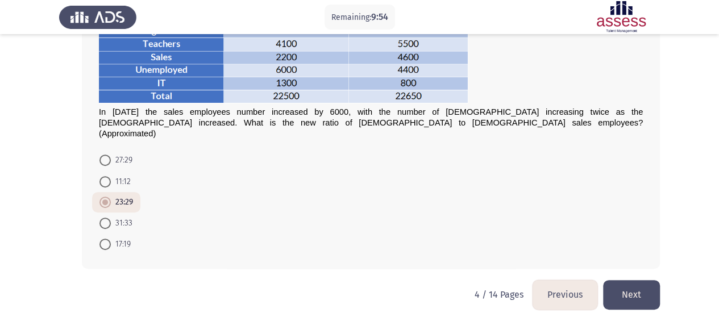
click at [645, 281] on button "Next" at bounding box center [631, 294] width 57 height 29
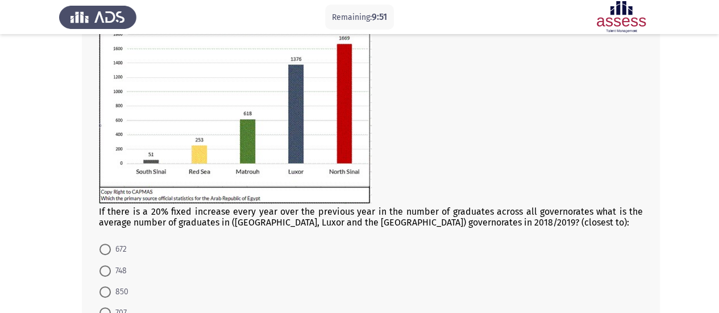
scroll to position [201, 0]
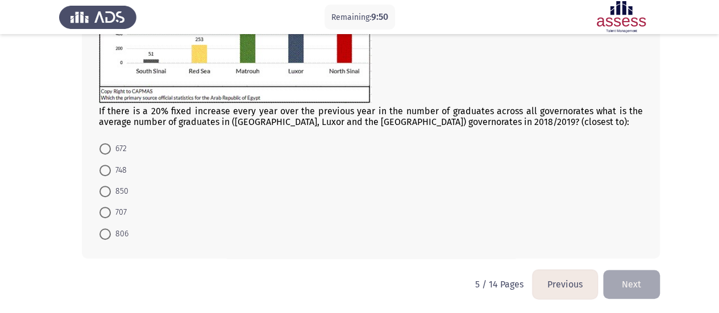
click at [576, 280] on button "Previous" at bounding box center [564, 284] width 65 height 29
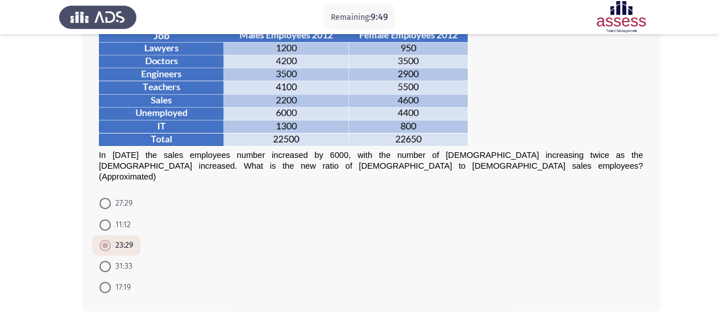
scroll to position [114, 0]
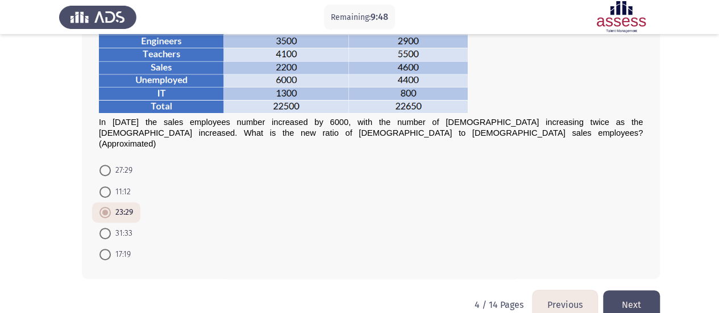
click at [644, 296] on button "Next" at bounding box center [631, 304] width 57 height 29
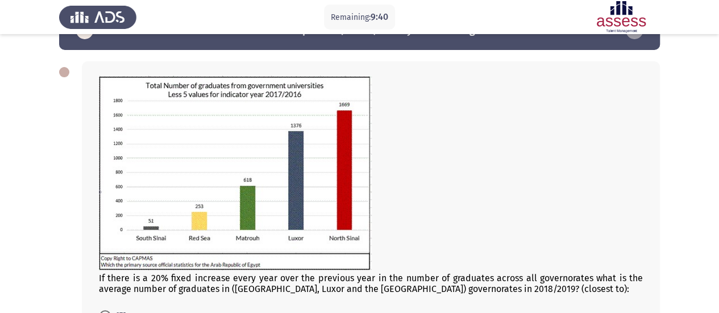
scroll to position [57, 0]
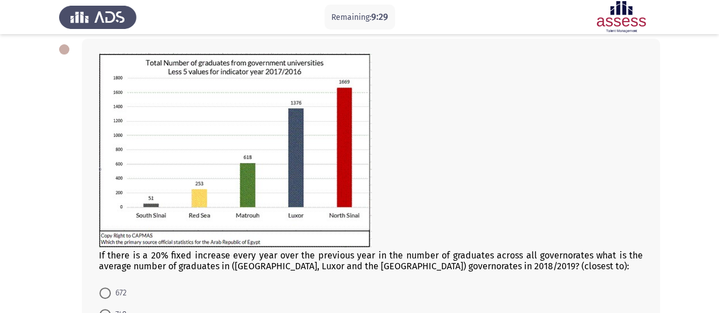
click at [417, 159] on div at bounding box center [371, 151] width 544 height 197
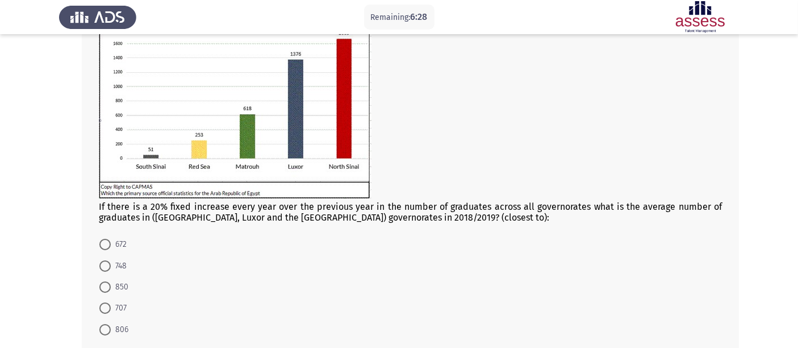
scroll to position [169, 0]
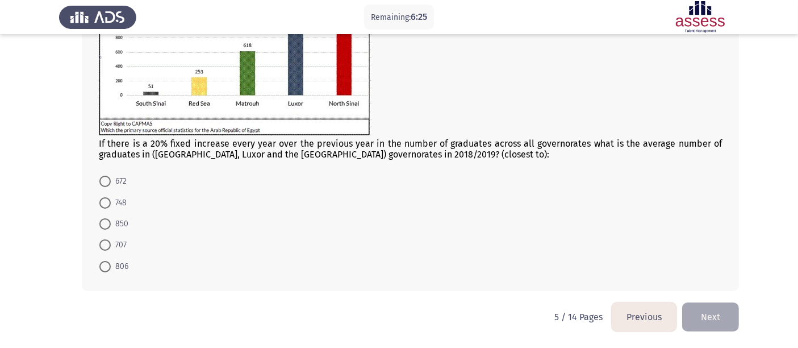
click at [107, 186] on span at bounding box center [104, 181] width 11 height 11
click at [107, 186] on input "672" at bounding box center [104, 181] width 11 height 11
radio input "true"
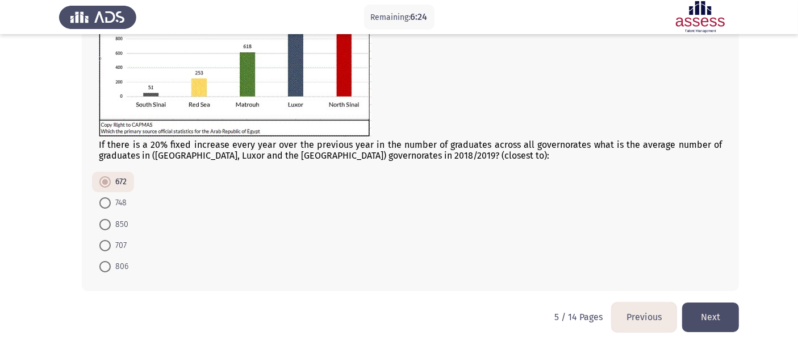
click at [714, 313] on button "Next" at bounding box center [710, 316] width 57 height 29
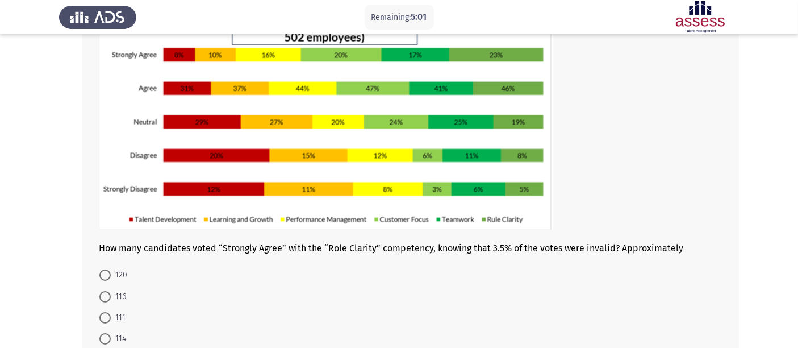
scroll to position [126, 0]
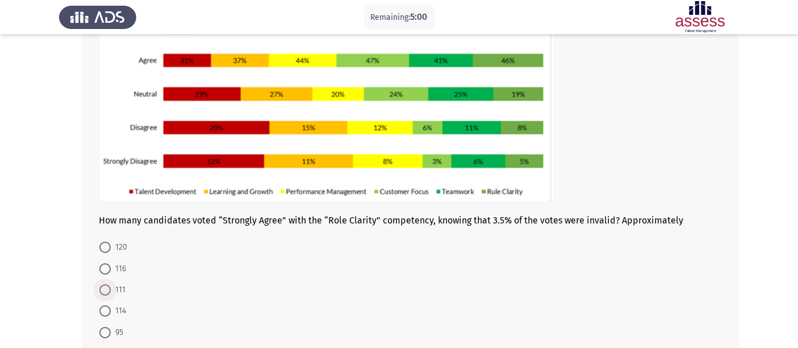
click at [107, 289] on span at bounding box center [104, 289] width 11 height 11
click at [107, 289] on input "111" at bounding box center [104, 289] width 11 height 11
radio input "true"
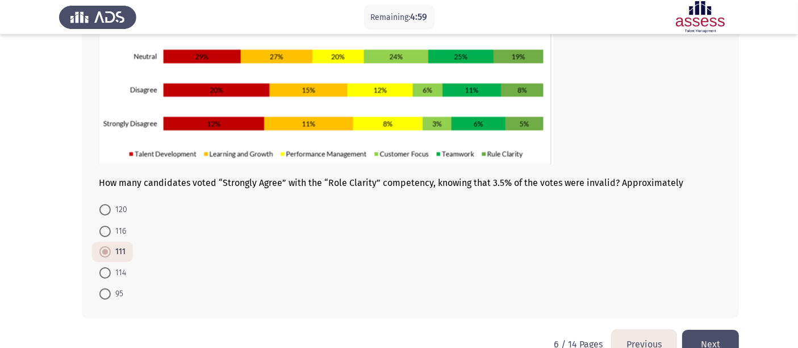
scroll to position [191, 0]
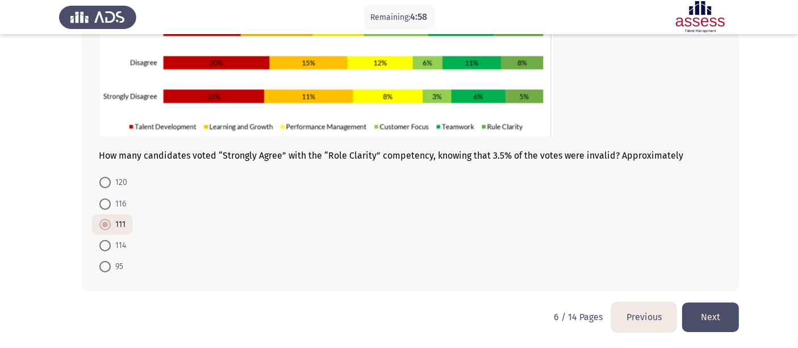
click at [717, 313] on button "Next" at bounding box center [710, 316] width 57 height 29
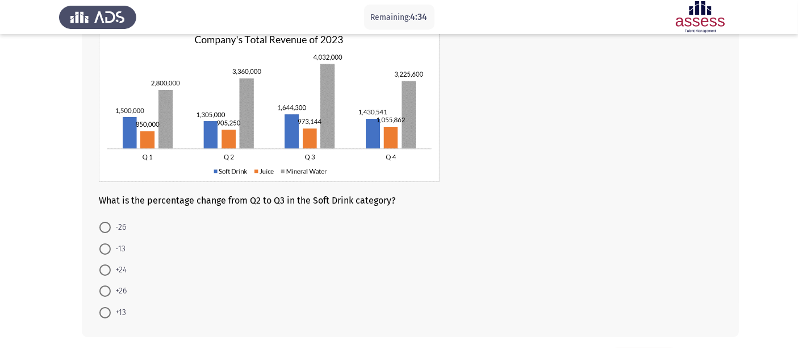
scroll to position [63, 0]
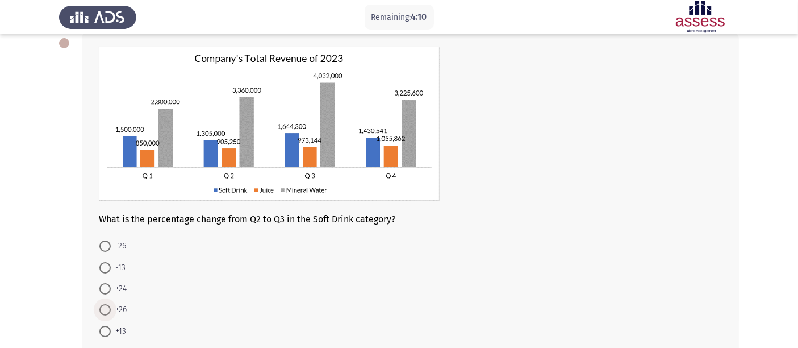
click at [105, 311] on span at bounding box center [104, 309] width 11 height 11
click at [105, 311] on input "+26" at bounding box center [104, 309] width 11 height 11
radio input "true"
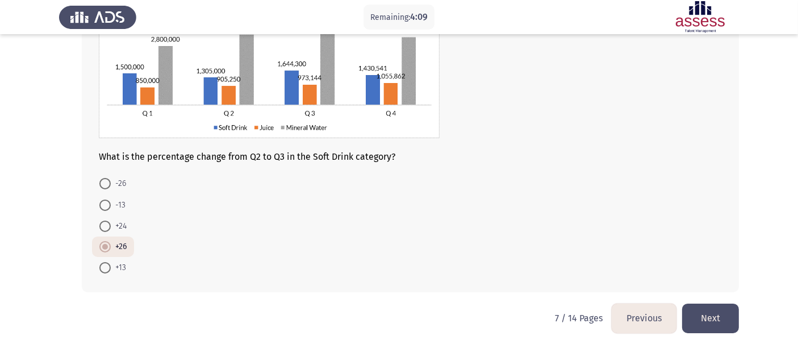
scroll to position [127, 0]
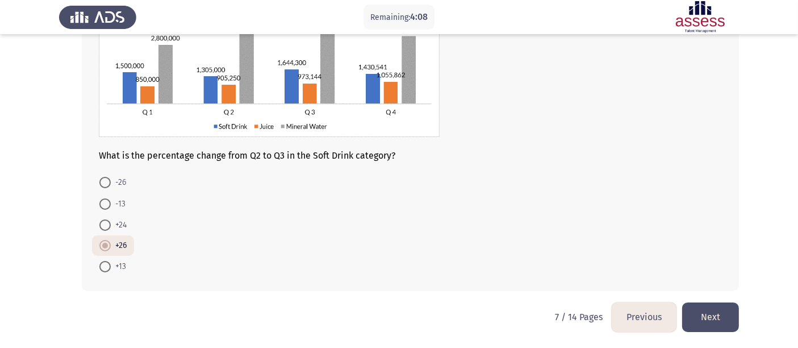
click at [714, 313] on button "Next" at bounding box center [710, 316] width 57 height 29
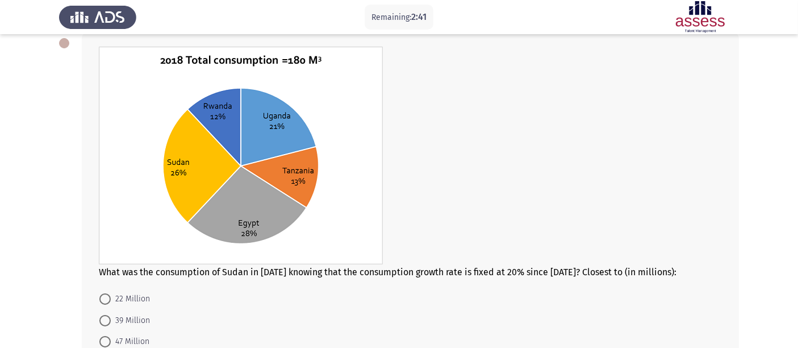
scroll to position [126, 0]
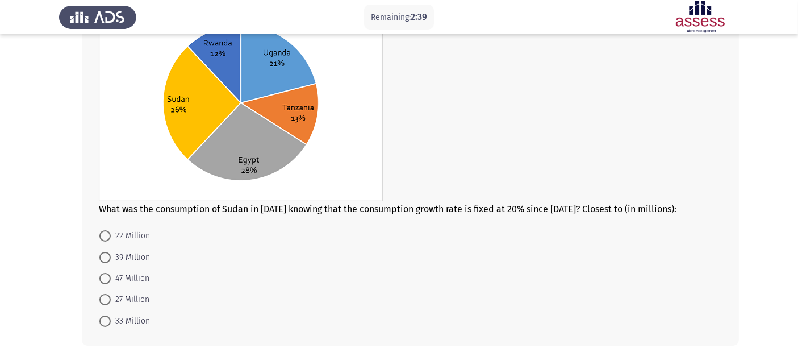
click at [105, 305] on span at bounding box center [104, 299] width 11 height 11
click at [105, 305] on input "27 Million" at bounding box center [104, 299] width 11 height 11
radio input "true"
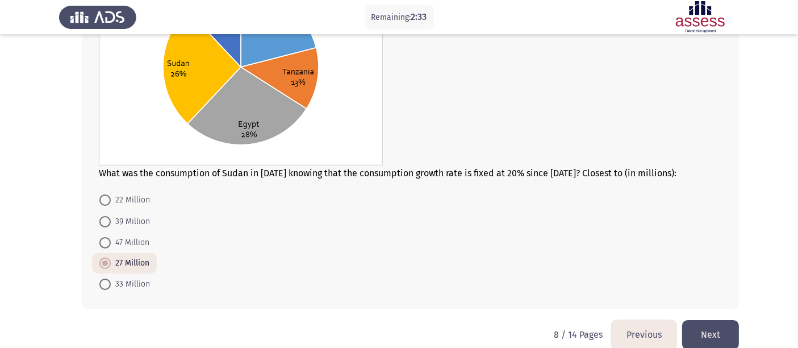
scroll to position [180, 0]
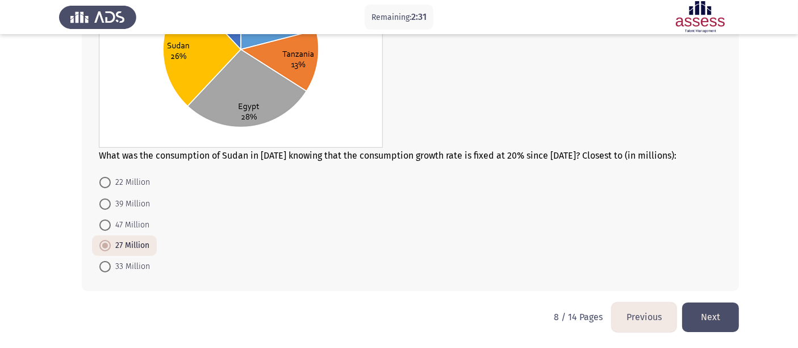
click at [714, 313] on button "Next" at bounding box center [710, 316] width 57 height 29
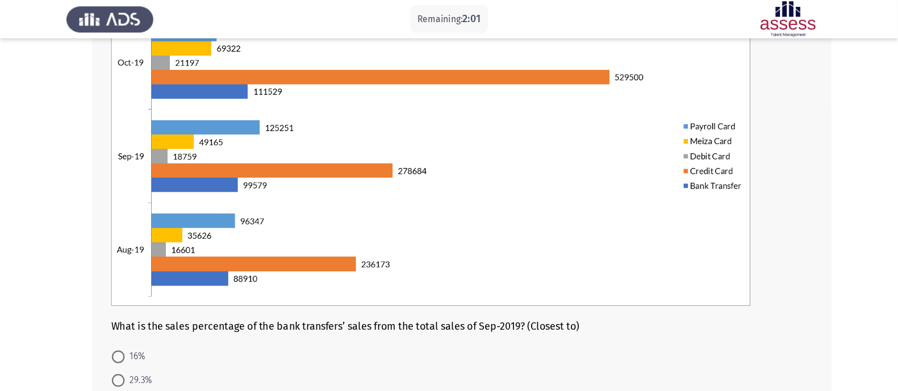
scroll to position [126, 0]
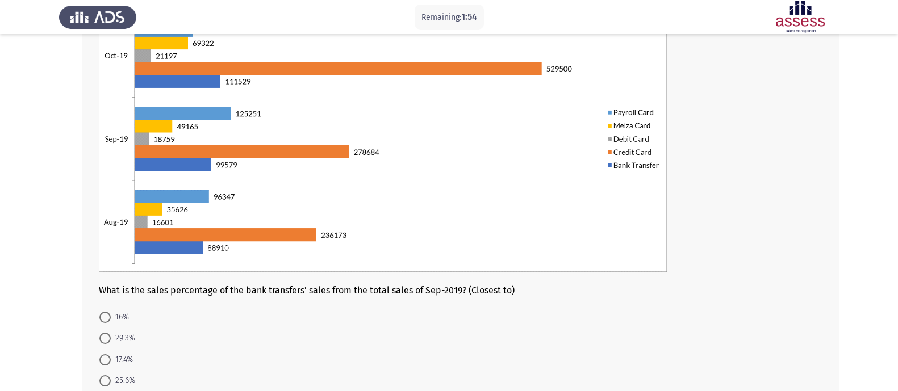
click at [302, 198] on img at bounding box center [383, 128] width 568 height 289
click at [108, 313] on span at bounding box center [104, 360] width 11 height 11
click at [108, 313] on input "17.4%" at bounding box center [104, 360] width 11 height 11
radio input "true"
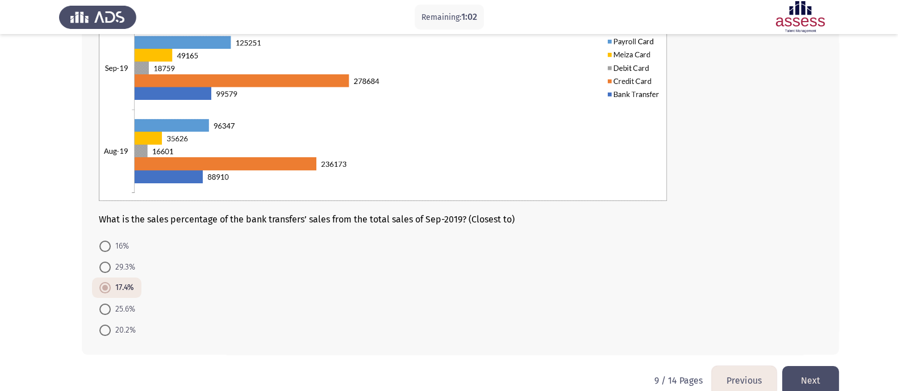
click at [727, 313] on button "Next" at bounding box center [810, 380] width 57 height 29
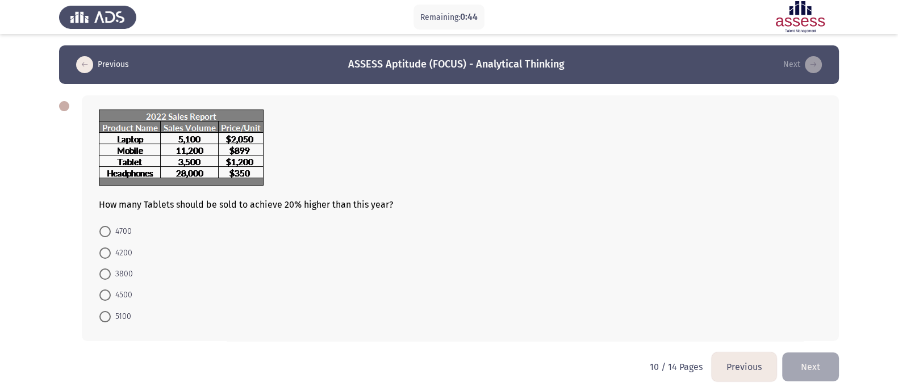
click at [107, 256] on span at bounding box center [104, 253] width 11 height 11
click at [107, 256] on input "4200" at bounding box center [104, 253] width 11 height 11
radio input "true"
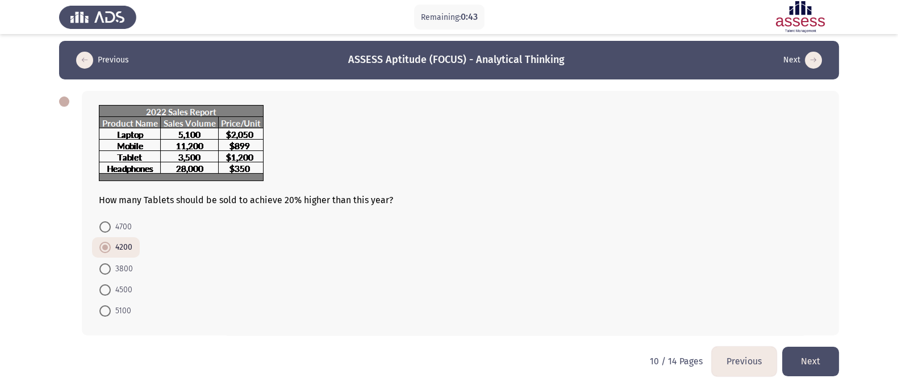
scroll to position [7, 0]
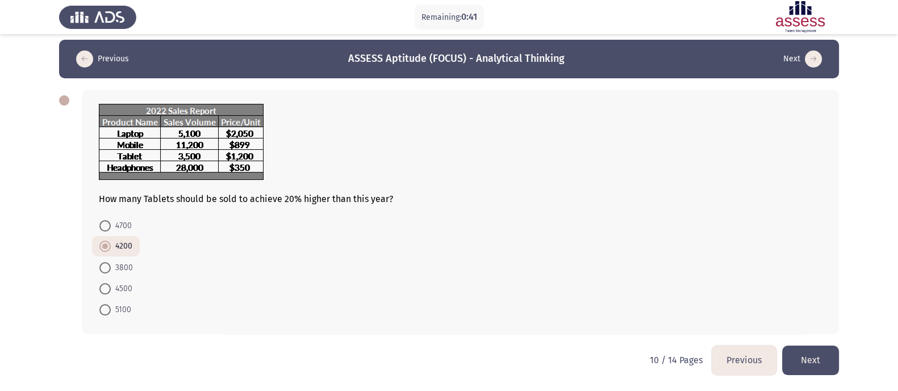
click at [727, 313] on button "Next" at bounding box center [810, 360] width 57 height 29
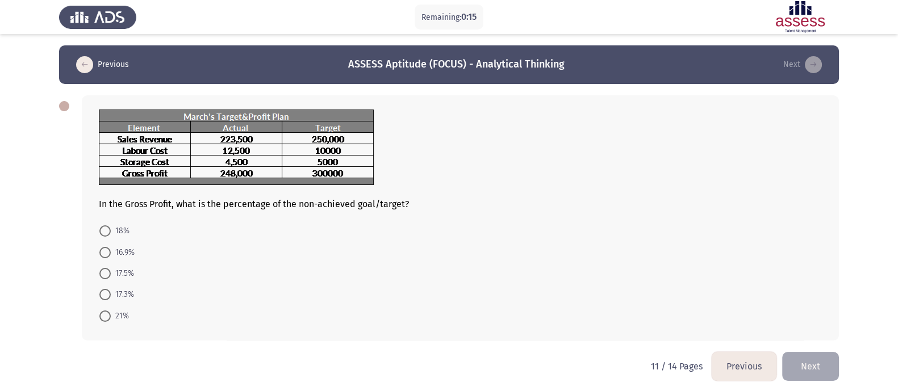
click at [109, 295] on span at bounding box center [104, 294] width 11 height 11
click at [109, 295] on input "17.3%" at bounding box center [104, 294] width 11 height 11
radio input "true"
click at [727, 313] on button "Next" at bounding box center [810, 365] width 57 height 29
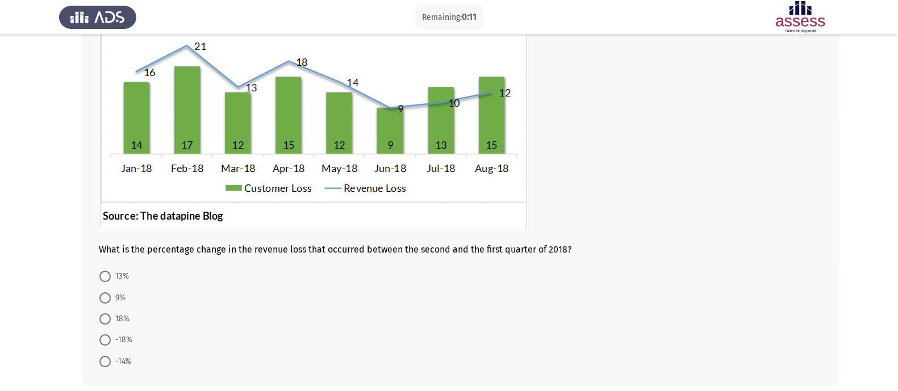
scroll to position [141, 0]
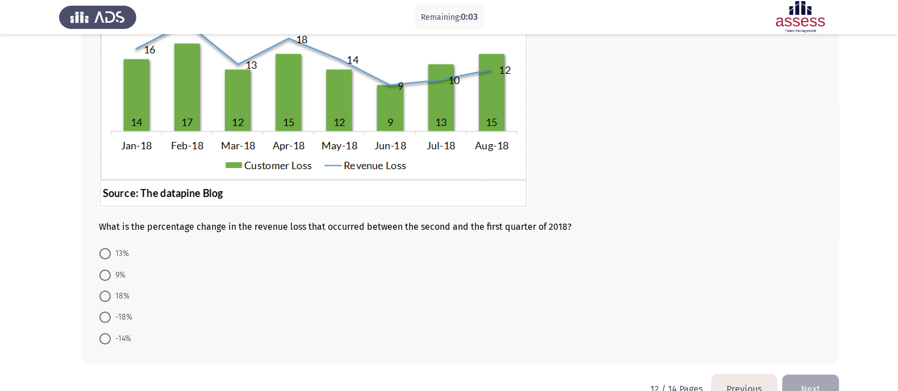
click at [106, 277] on span at bounding box center [104, 275] width 11 height 11
click at [106, 277] on input "9%" at bounding box center [104, 275] width 11 height 11
radio input "true"
click at [727, 313] on button "Next" at bounding box center [810, 388] width 57 height 29
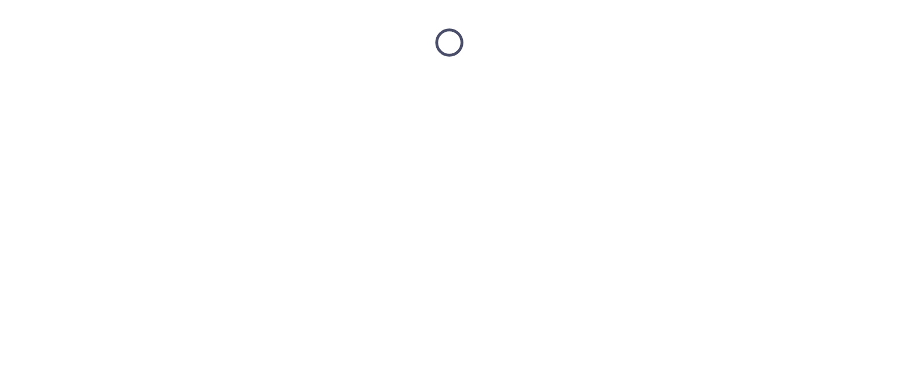
scroll to position [0, 0]
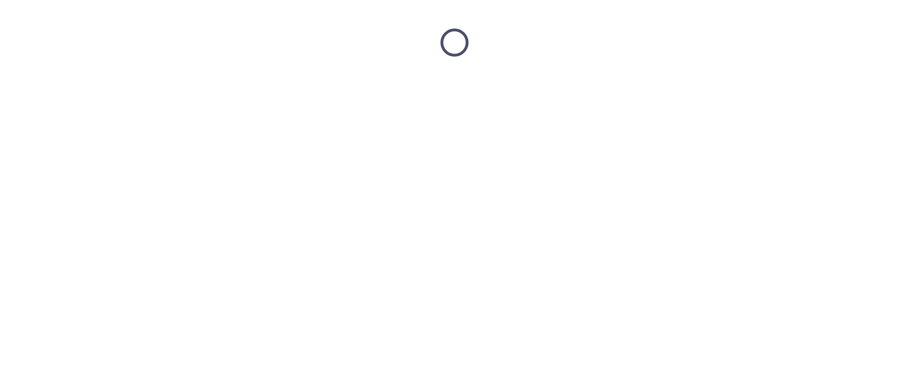
click at [105, 85] on html at bounding box center [454, 42] width 909 height 85
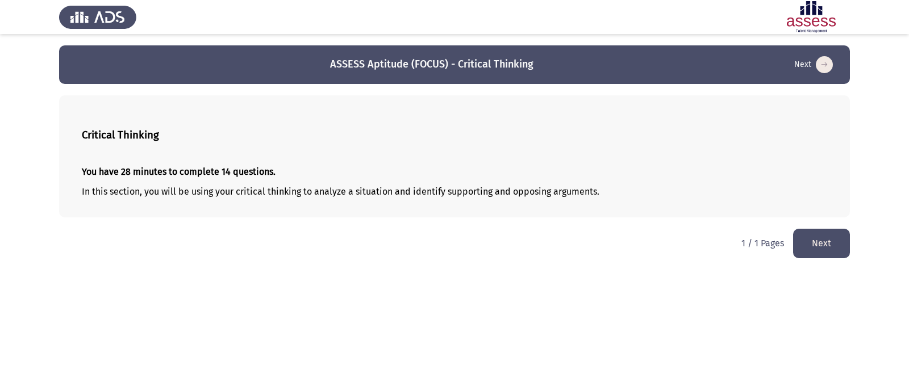
click at [727, 245] on button "Next" at bounding box center [821, 243] width 57 height 29
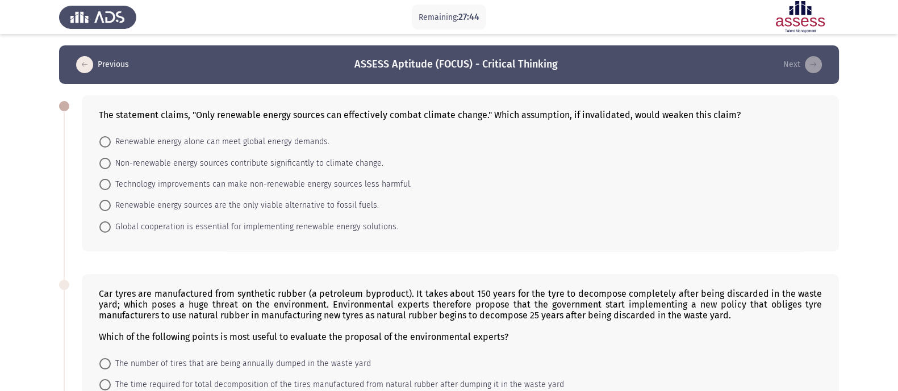
drag, startPoint x: 389, startPoint y: 115, endPoint x: 468, endPoint y: 112, distance: 79.0
click at [468, 112] on div "The statement claims, "Only renewable energy sources can effectively combat cli…" at bounding box center [460, 115] width 723 height 11
click at [107, 228] on span at bounding box center [104, 227] width 11 height 11
click at [107, 228] on input "Global cooperation is essential for implementing renewable energy solutions." at bounding box center [104, 227] width 11 height 11
radio input "true"
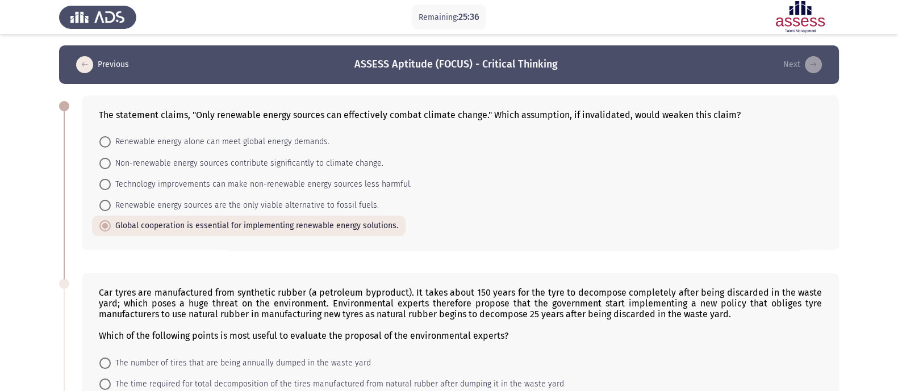
click at [106, 167] on span at bounding box center [104, 163] width 11 height 11
click at [106, 167] on input "Non-renewable energy sources contribute significantly to climate change." at bounding box center [104, 163] width 11 height 11
radio input "true"
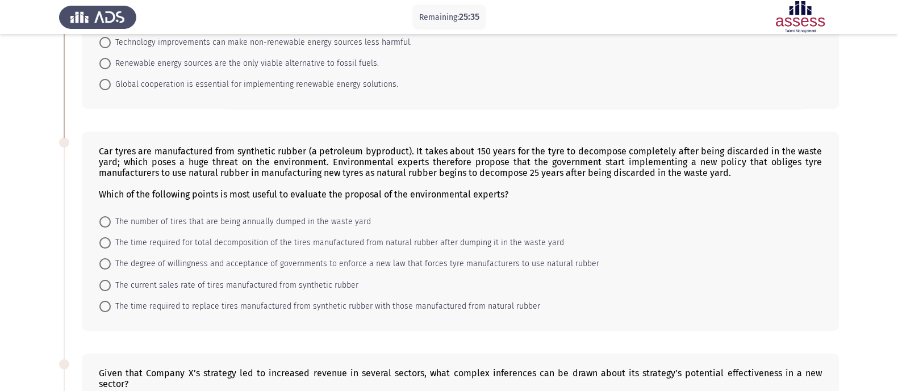
scroll to position [141, 0]
click at [106, 311] on span at bounding box center [104, 306] width 11 height 11
click at [106, 311] on input "The time required to replace tires manufactured from synthetic rubber with thos…" at bounding box center [104, 306] width 11 height 11
radio input "true"
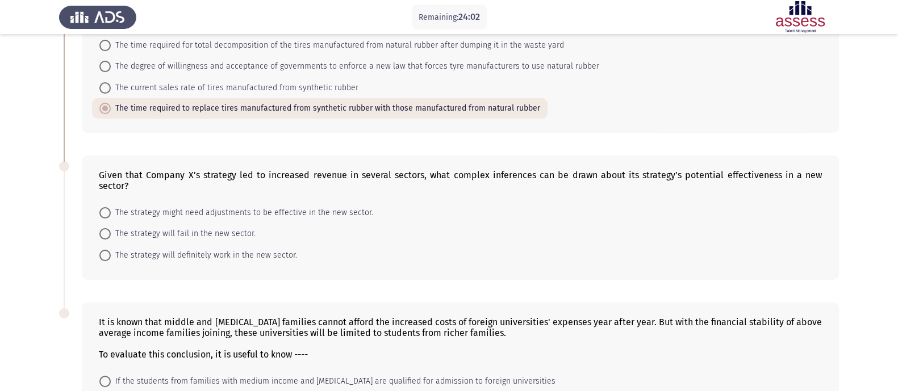
scroll to position [355, 0]
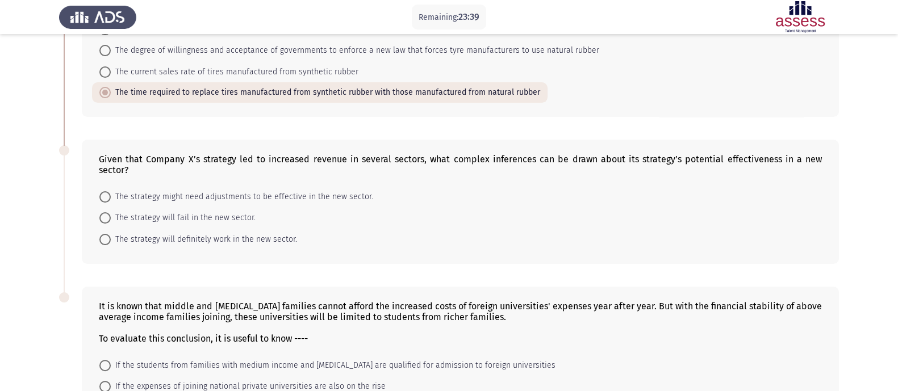
drag, startPoint x: 477, startPoint y: 162, endPoint x: 513, endPoint y: 161, distance: 36.4
click at [513, 161] on div "Given that Company X’s strategy led to increased revenue in several sectors, wh…" at bounding box center [460, 165] width 723 height 22
click at [109, 191] on span at bounding box center [104, 196] width 11 height 11
click at [109, 191] on input "The strategy might need adjustments to be effective in the new sector." at bounding box center [104, 196] width 11 height 11
radio input "true"
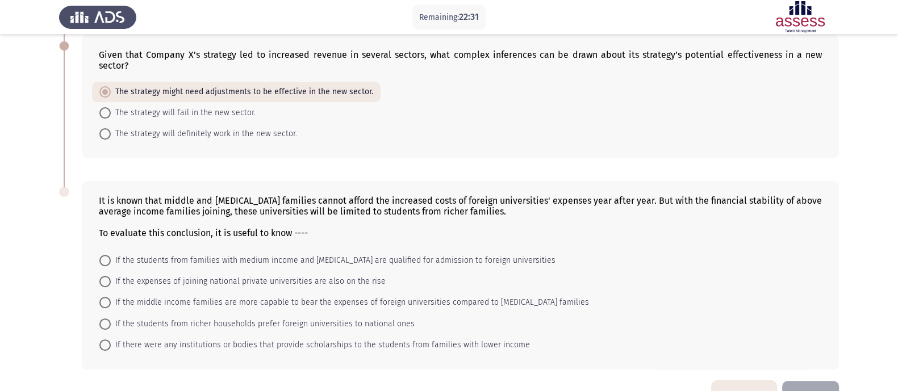
scroll to position [489, 0]
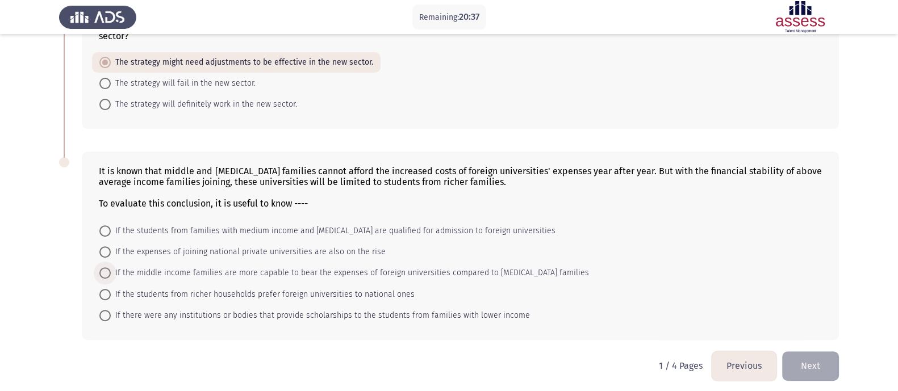
click at [106, 268] on span at bounding box center [104, 273] width 11 height 11
click at [106, 268] on input "If the middle income families are more capable to bear the expenses of foreign …" at bounding box center [104, 273] width 11 height 11
radio input "true"
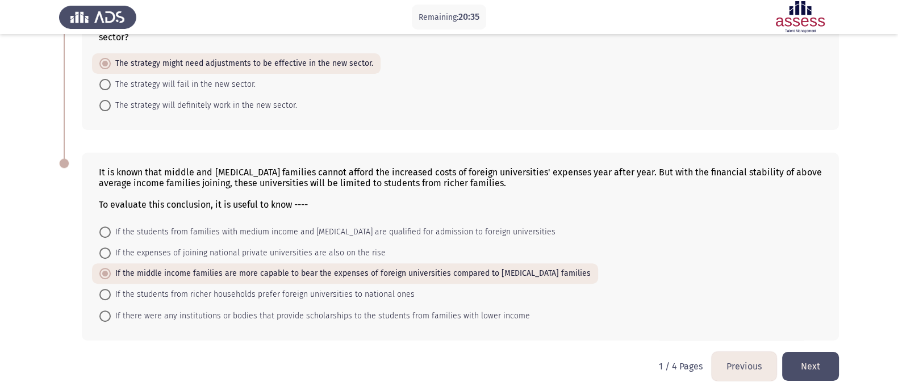
click at [727, 313] on button "Next" at bounding box center [810, 366] width 57 height 29
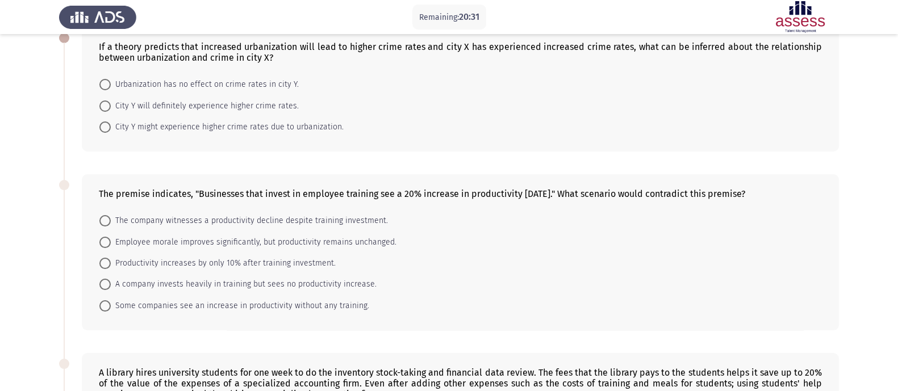
scroll to position [0, 0]
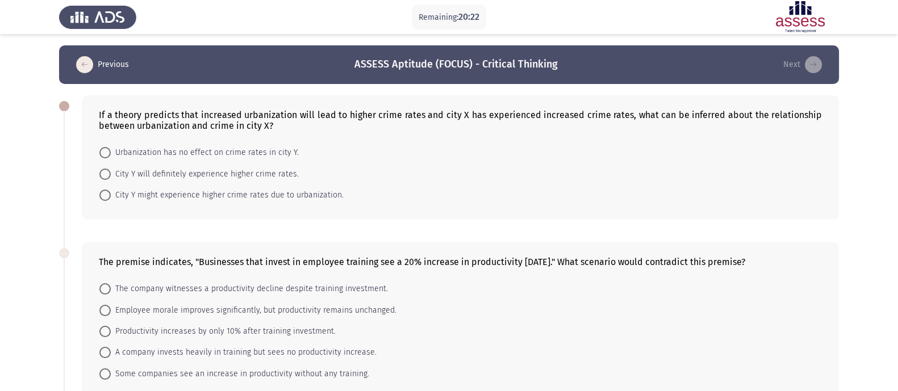
click at [242, 116] on div "If a theory predicts that increased urbanization will lead to higher crime rate…" at bounding box center [460, 121] width 723 height 22
click at [109, 199] on span at bounding box center [104, 195] width 11 height 11
click at [109, 199] on input "City Y might experience higher crime rates due to urbanization." at bounding box center [104, 195] width 11 height 11
radio input "true"
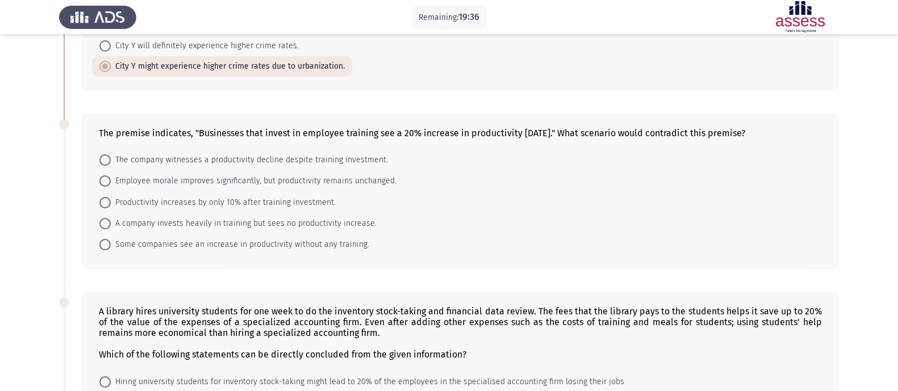
scroll to position [141, 0]
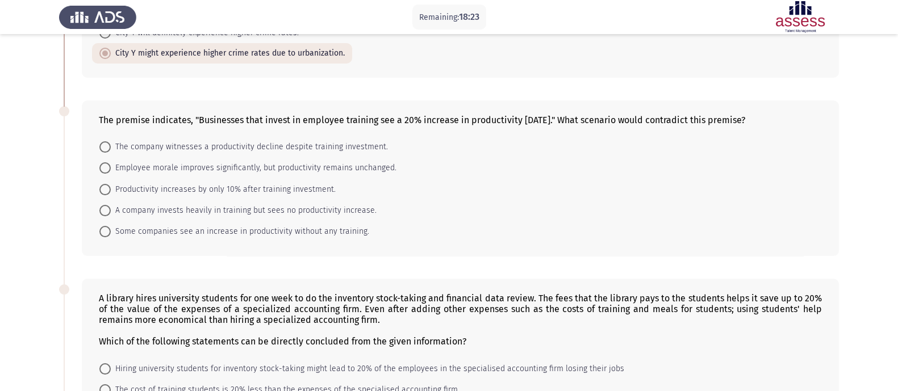
click at [105, 213] on span at bounding box center [104, 210] width 11 height 11
click at [105, 213] on input "A company invests heavily in training but sees no productivity increase." at bounding box center [104, 210] width 11 height 11
radio input "true"
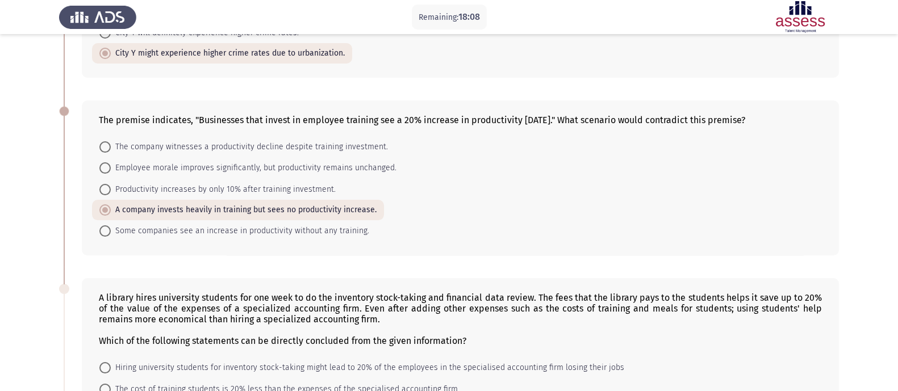
click at [108, 232] on span at bounding box center [104, 231] width 11 height 11
click at [108, 232] on input "Some companies see an increase in productivity without any training." at bounding box center [104, 231] width 11 height 11
radio input "true"
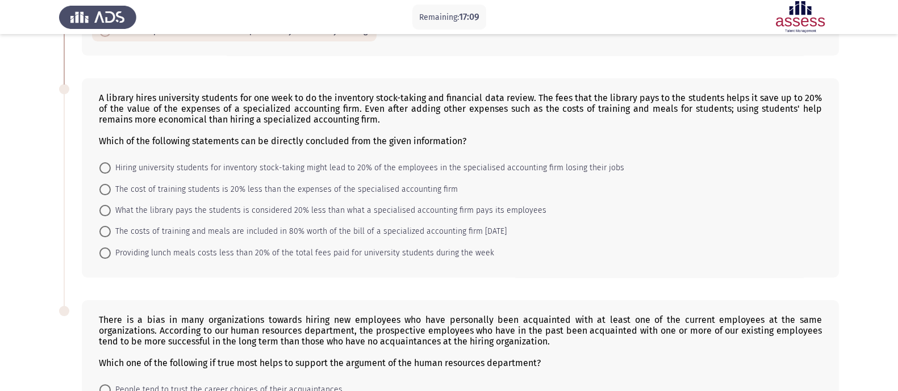
scroll to position [370, 0]
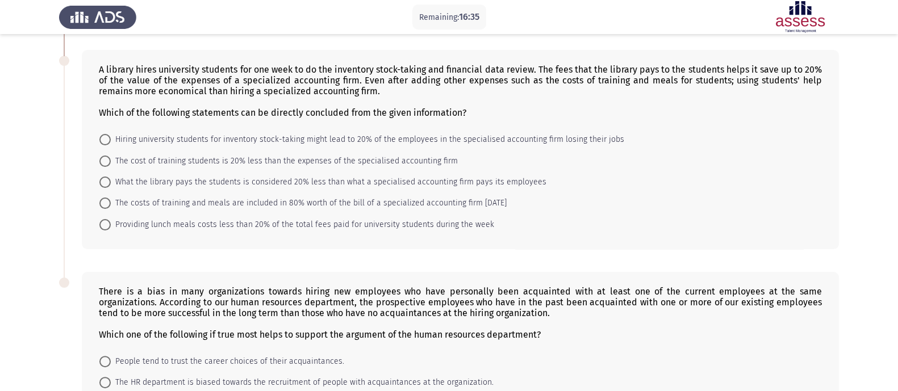
click at [104, 140] on span at bounding box center [104, 139] width 11 height 11
click at [104, 140] on input "Hiring university students for inventory stock-taking might lead to 20% of the …" at bounding box center [104, 139] width 11 height 11
radio input "true"
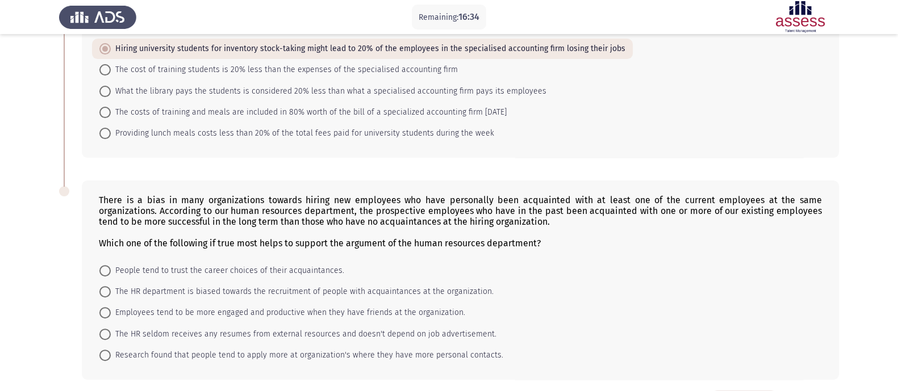
scroll to position [511, 0]
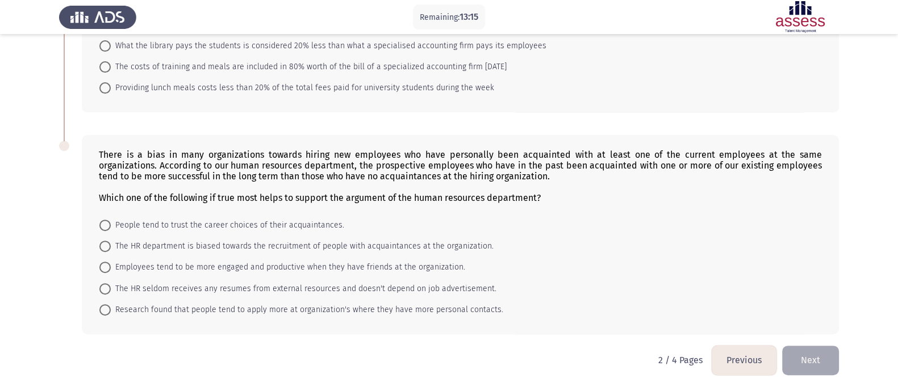
click at [261, 268] on span "Employees tend to be more engaged and productive when they have friends at the …" at bounding box center [288, 268] width 355 height 14
click at [111, 268] on input "Employees tend to be more engaged and productive when they have friends at the …" at bounding box center [104, 267] width 11 height 11
radio input "true"
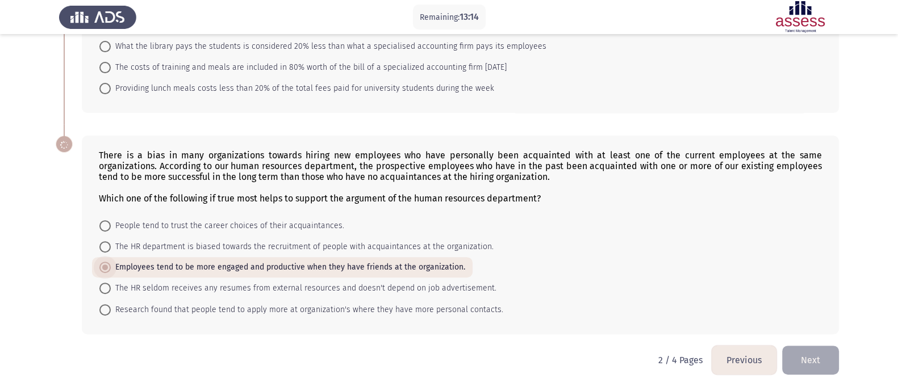
scroll to position [510, 0]
click at [727, 313] on button "Next" at bounding box center [810, 360] width 57 height 29
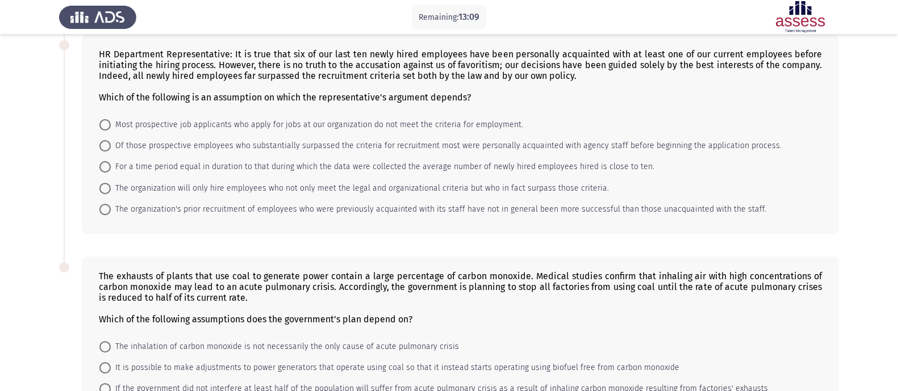
scroll to position [634, 0]
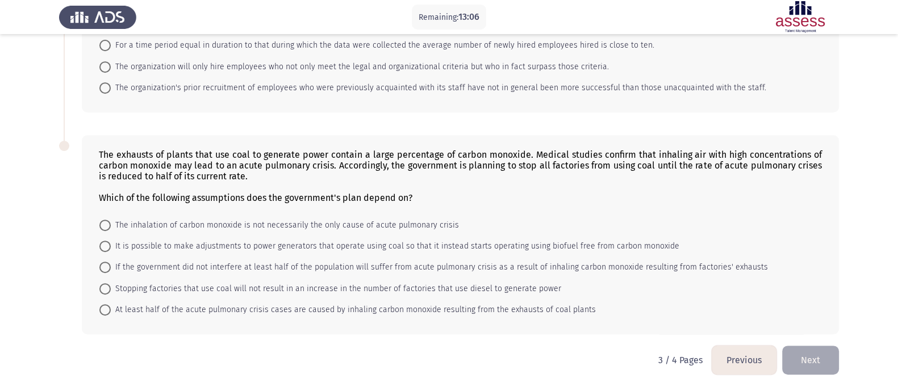
click at [727, 313] on button "Previous" at bounding box center [744, 360] width 65 height 29
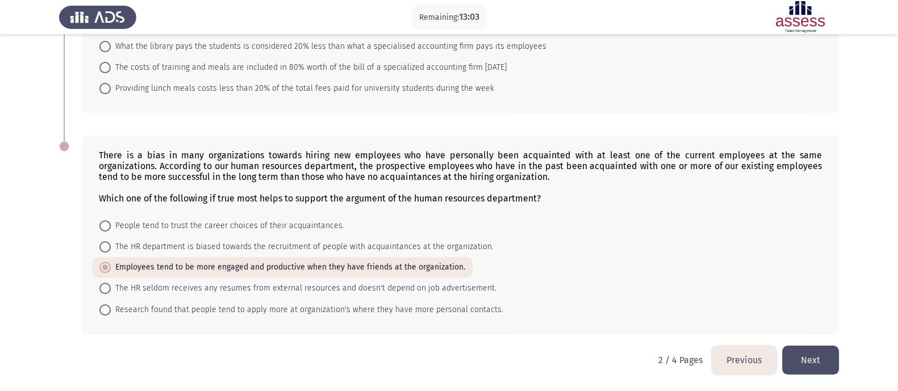
scroll to position [510, 0]
click at [727, 313] on button "Next" at bounding box center [810, 360] width 57 height 29
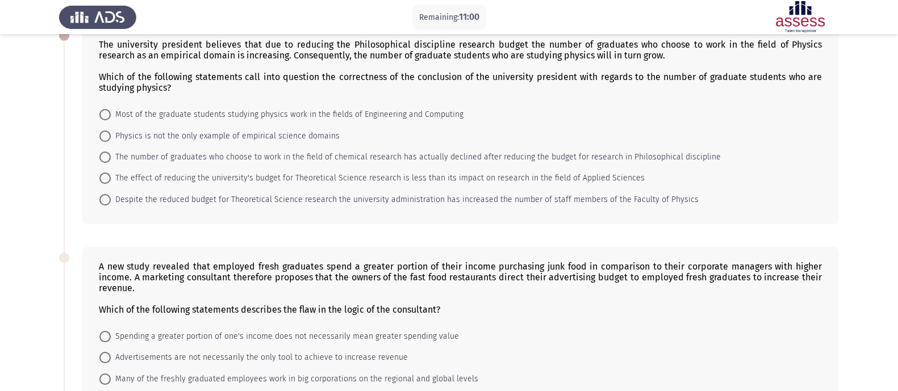
scroll to position [0, 0]
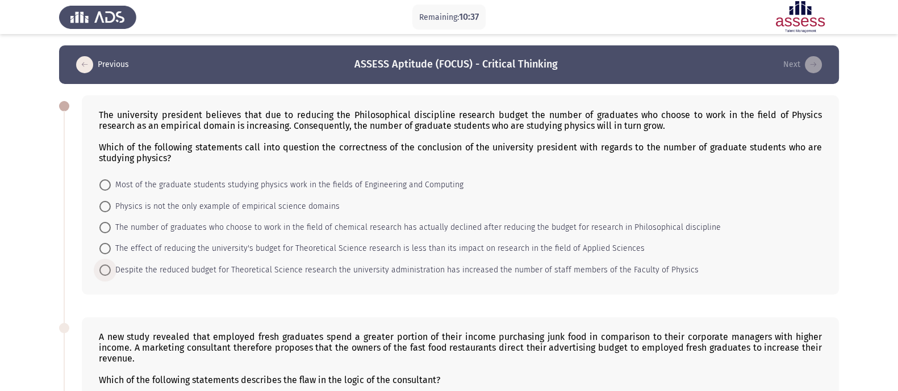
click at [165, 274] on span "Despite the reduced budget for Theoretical Science research the university admi…" at bounding box center [405, 271] width 588 height 14
click at [111, 274] on input "Despite the reduced budget for Theoretical Science research the university admi…" at bounding box center [104, 270] width 11 height 11
radio input "true"
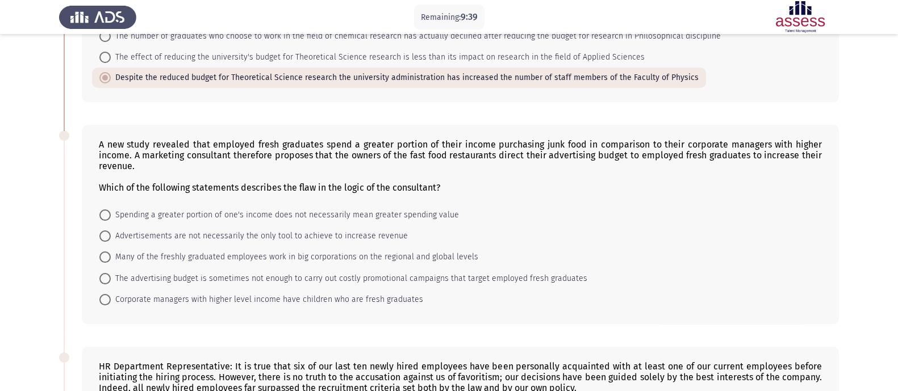
scroll to position [213, 0]
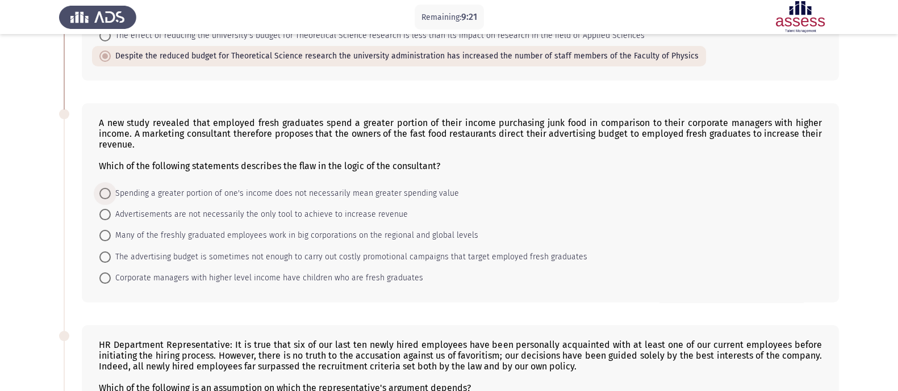
click at [110, 193] on span at bounding box center [104, 193] width 11 height 11
click at [110, 193] on input "Spending a greater portion of one's income does not necessarily mean greater sp…" at bounding box center [104, 193] width 11 height 11
radio input "true"
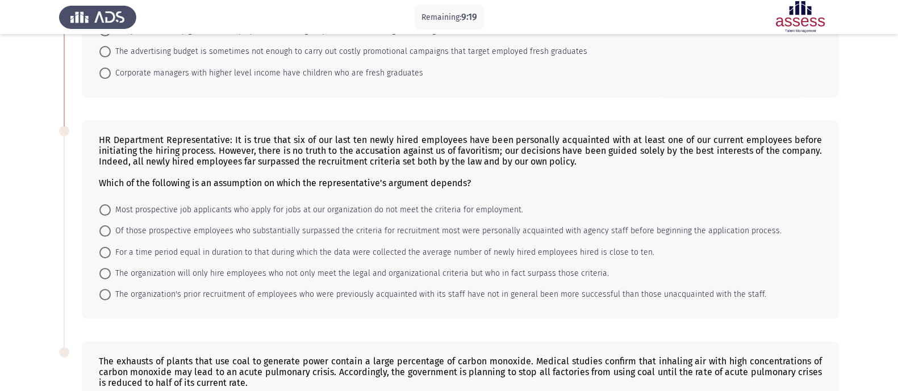
scroll to position [497, 0]
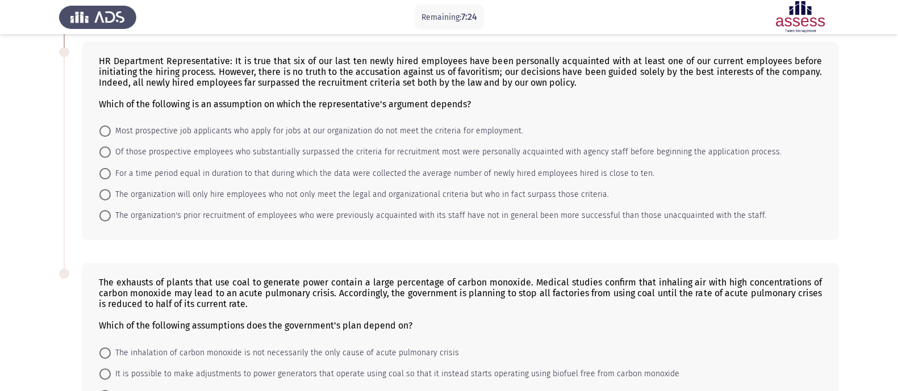
click at [107, 157] on span at bounding box center [104, 152] width 11 height 11
click at [107, 157] on input "Of those prospective employees who substantially surpassed the criteria for rec…" at bounding box center [104, 152] width 11 height 11
radio input "true"
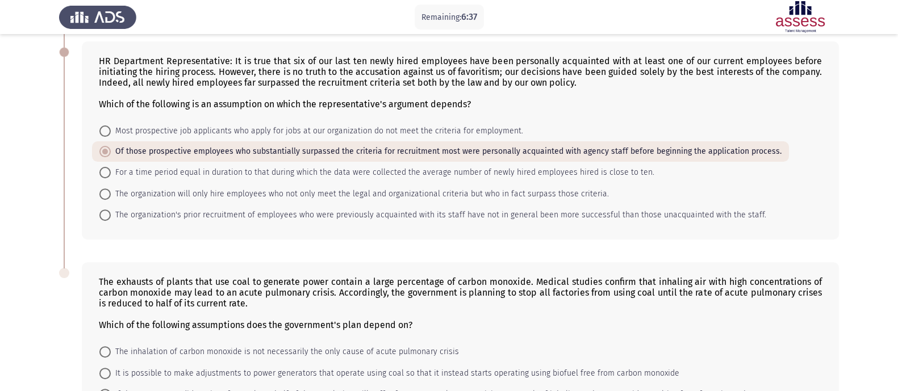
click at [105, 193] on span at bounding box center [104, 194] width 11 height 11
click at [105, 193] on input "The organization will only hire employees who not only meet the legal and organ…" at bounding box center [104, 194] width 11 height 11
radio input "true"
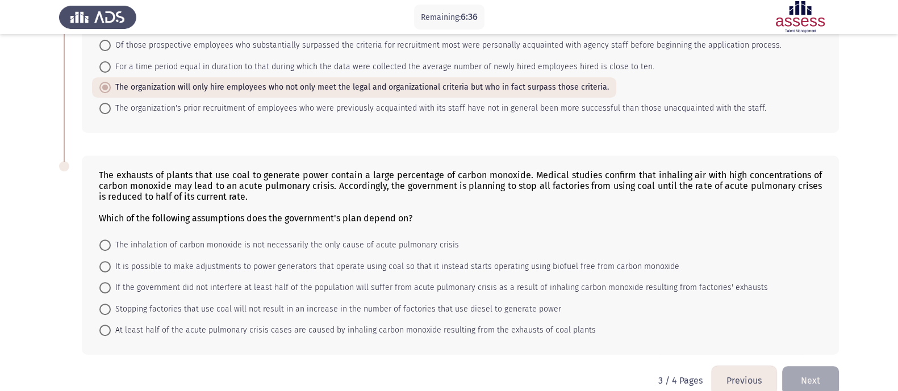
scroll to position [630, 0]
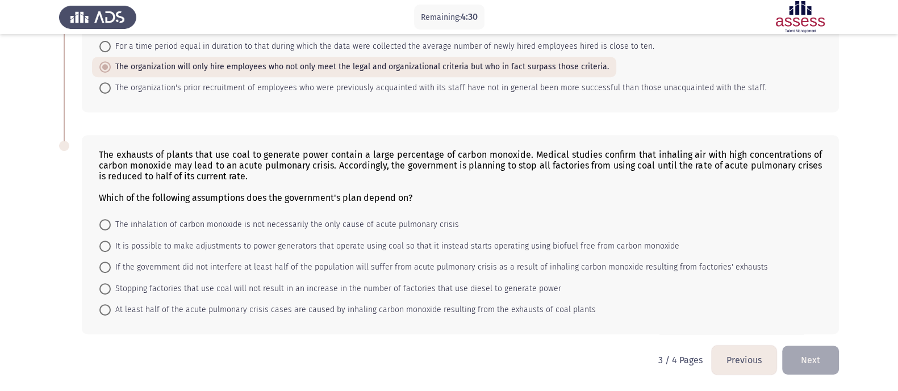
click at [107, 311] on span at bounding box center [104, 310] width 11 height 11
click at [107, 311] on input "At least half of the acute pulmonary crisis cases are caused by inhaling carbon…" at bounding box center [104, 310] width 11 height 11
radio input "true"
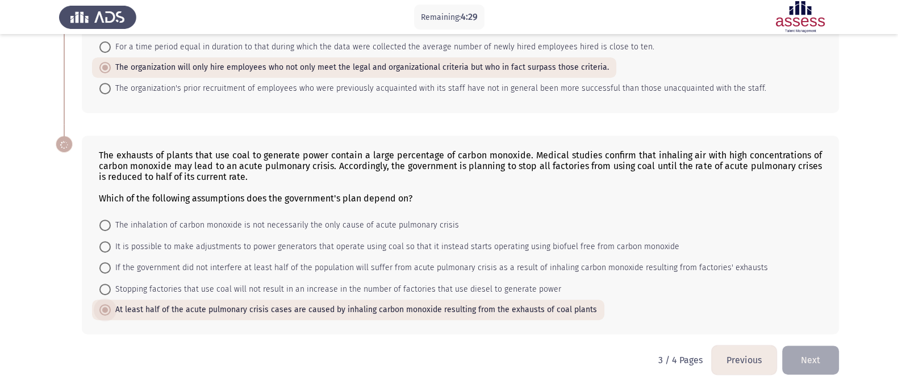
scroll to position [629, 0]
click at [108, 272] on span at bounding box center [104, 268] width 11 height 11
click at [108, 272] on input "If the government did not interfere at least half of the population will suffer…" at bounding box center [104, 268] width 11 height 11
radio input "true"
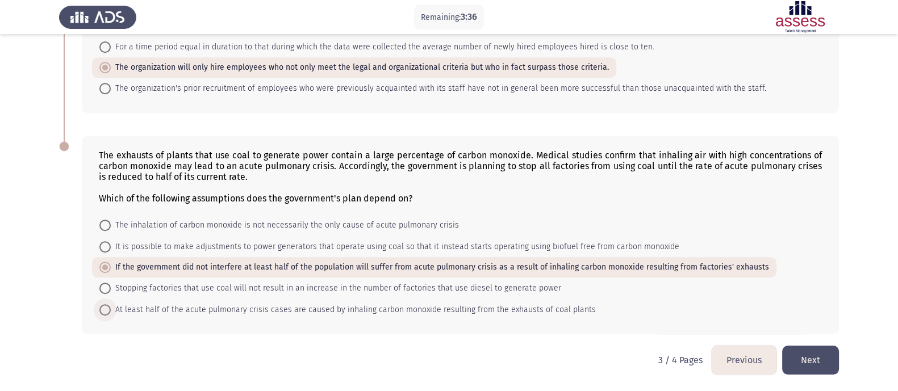
click at [102, 313] on span at bounding box center [104, 310] width 11 height 11
click at [102, 313] on input "At least half of the acute pulmonary crisis cases are caused by inhaling carbon…" at bounding box center [104, 310] width 11 height 11
radio input "true"
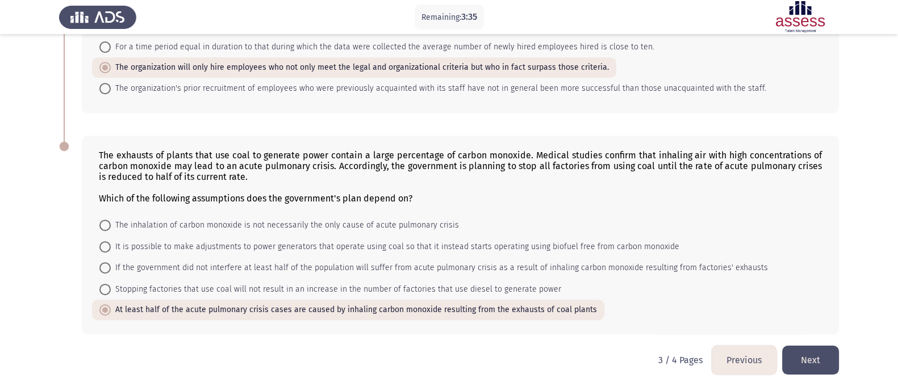
click at [727, 313] on button "Next" at bounding box center [810, 360] width 57 height 29
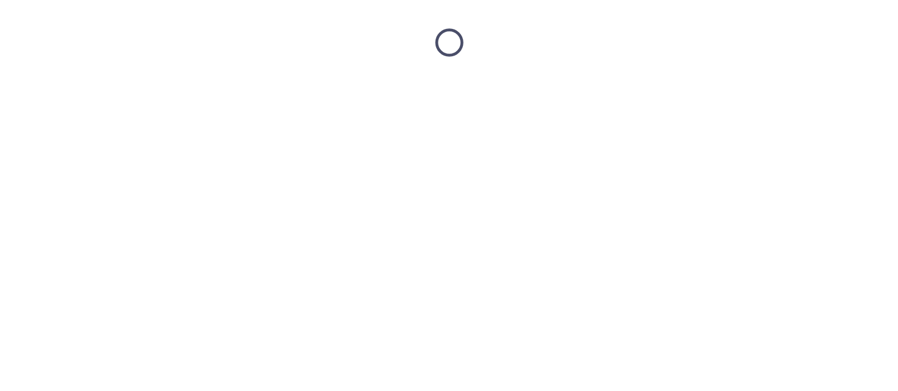
scroll to position [0, 0]
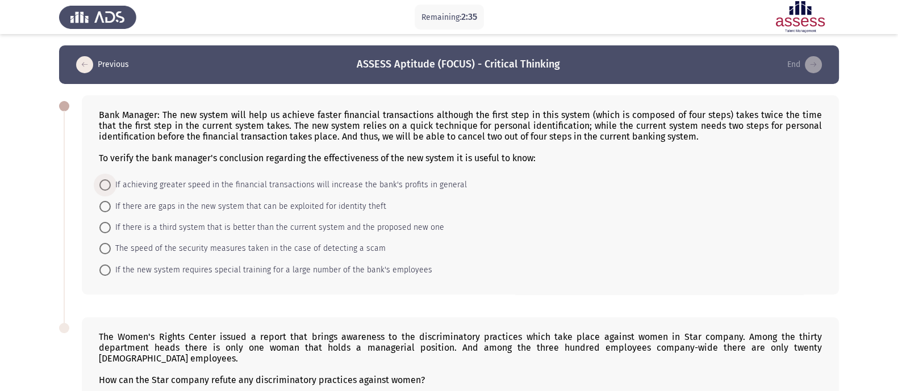
click at [111, 189] on span "If achieving greater speed in the financial transactions will increase the bank…" at bounding box center [289, 185] width 356 height 14
click at [111, 189] on input "If achieving greater speed in the financial transactions will increase the bank…" at bounding box center [104, 185] width 11 height 11
radio input "true"
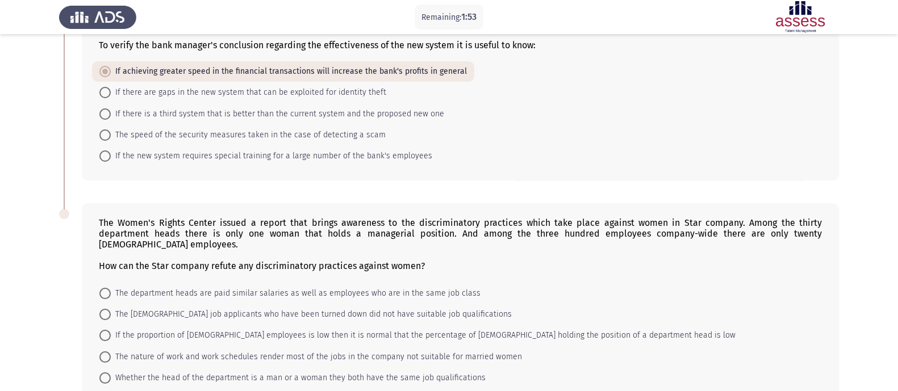
scroll to position [185, 0]
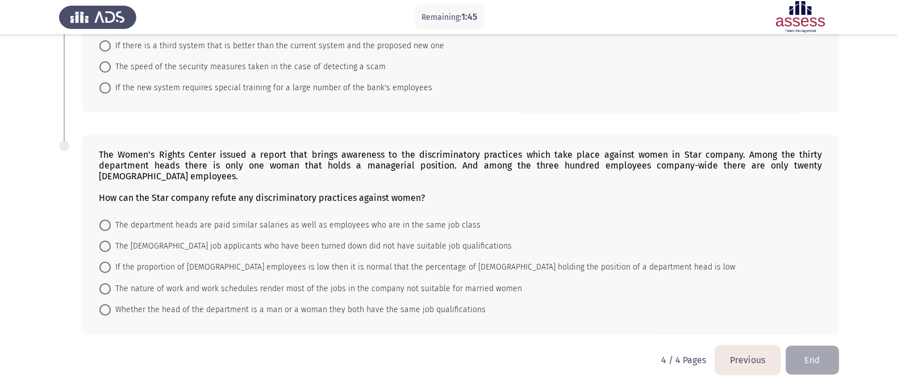
click at [102, 311] on span at bounding box center [104, 310] width 11 height 11
click at [102, 311] on input "Whether the head of the department is a man or a woman they both have the same …" at bounding box center [104, 310] width 11 height 11
radio input "true"
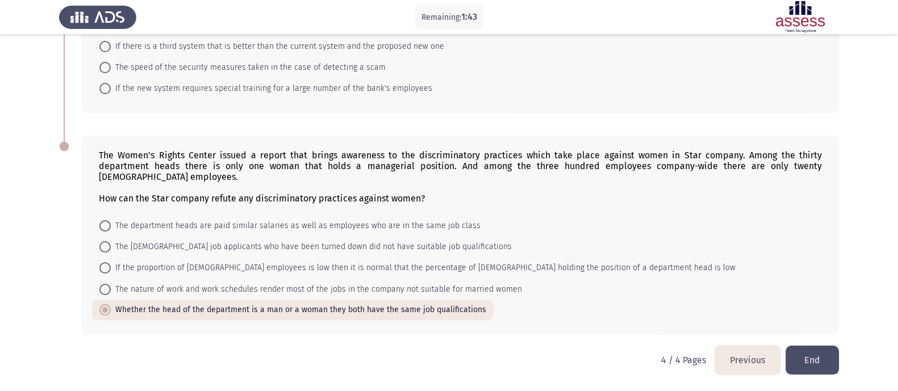
click at [727, 313] on button "End" at bounding box center [812, 360] width 53 height 29
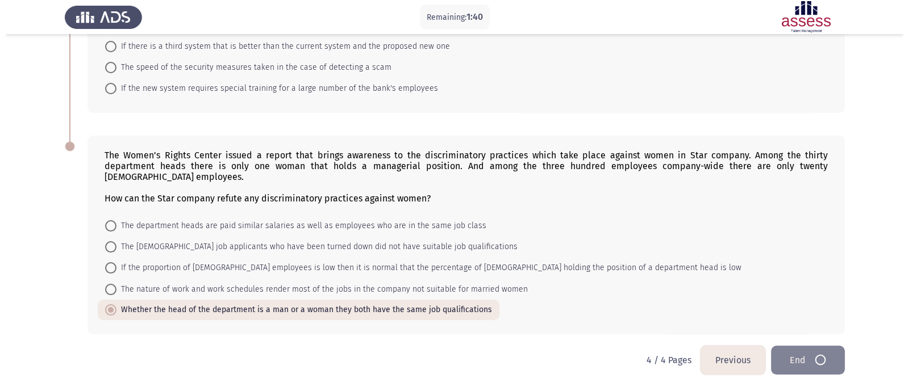
scroll to position [0, 0]
